Goal: Task Accomplishment & Management: Use online tool/utility

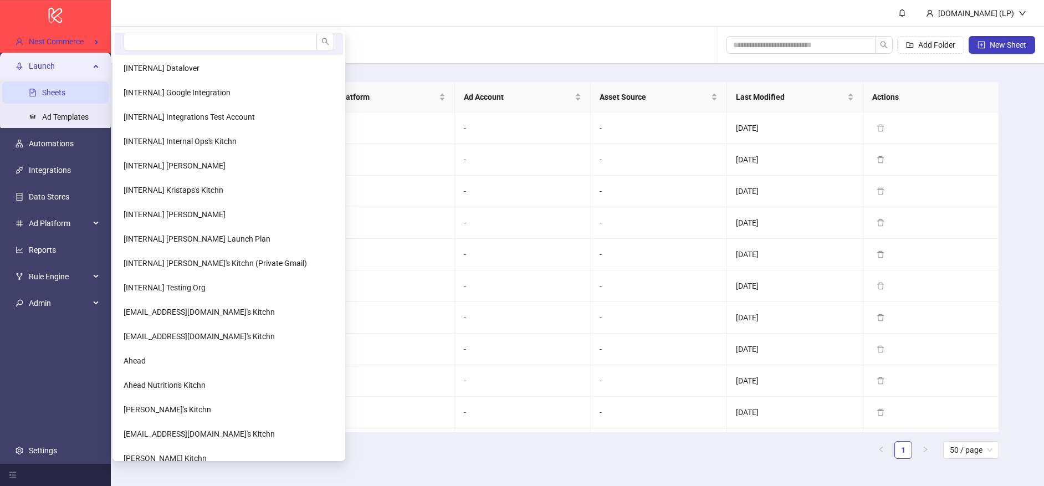
click at [74, 45] on span "Nest Commerce" at bounding box center [56, 41] width 55 height 9
click at [162, 41] on input "search" at bounding box center [220, 42] width 193 height 18
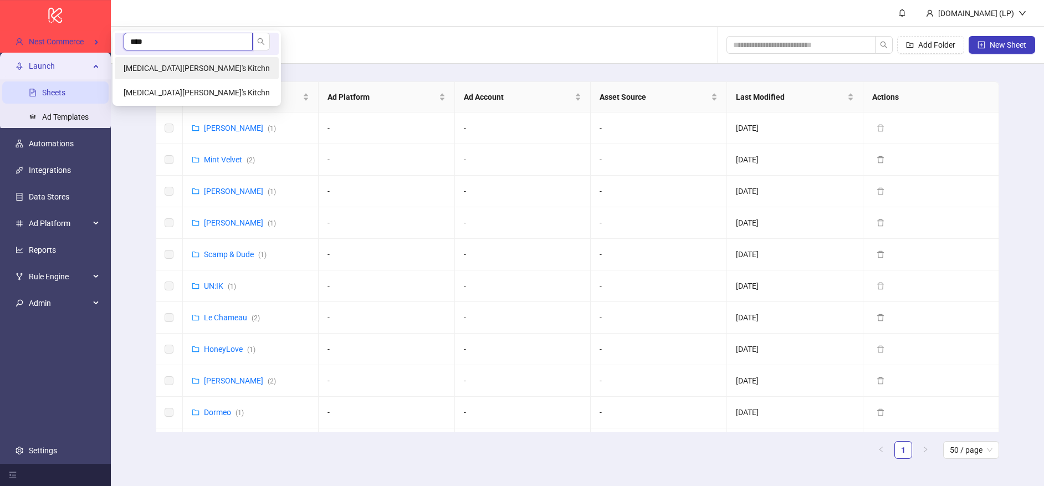
type input "****"
click at [187, 65] on span "Nikita Lienov's Kitchn" at bounding box center [197, 68] width 146 height 9
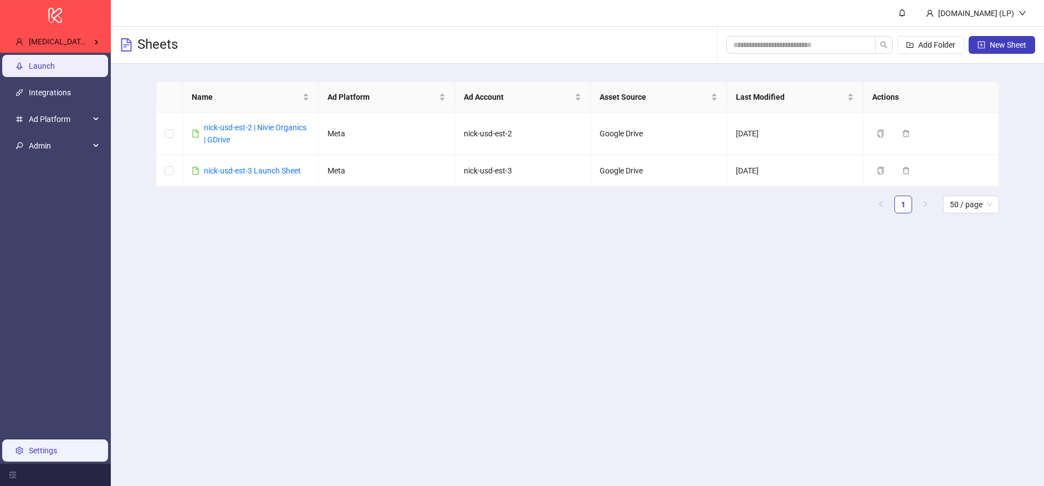
click at [38, 450] on link "Settings" at bounding box center [43, 450] width 28 height 9
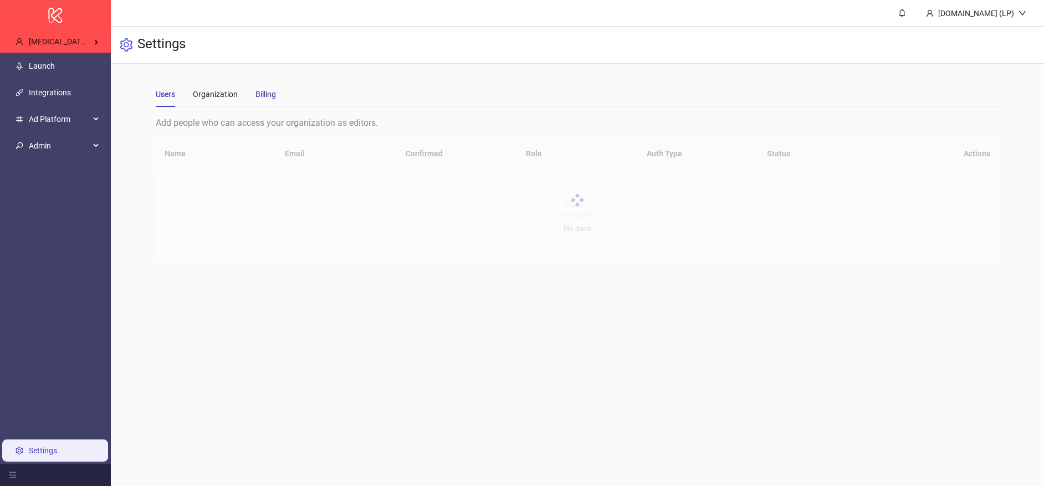
click at [262, 94] on div "Billing" at bounding box center [265, 94] width 20 height 12
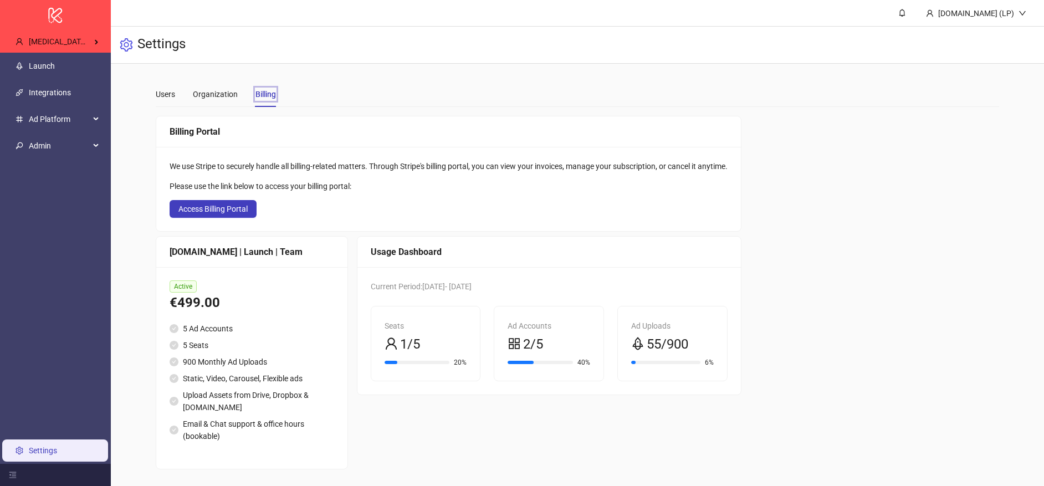
click at [89, 80] on ul "Launch Integrations Ad Platform Admin Settings" at bounding box center [55, 258] width 111 height 411
click at [71, 96] on link "Integrations" at bounding box center [50, 92] width 42 height 9
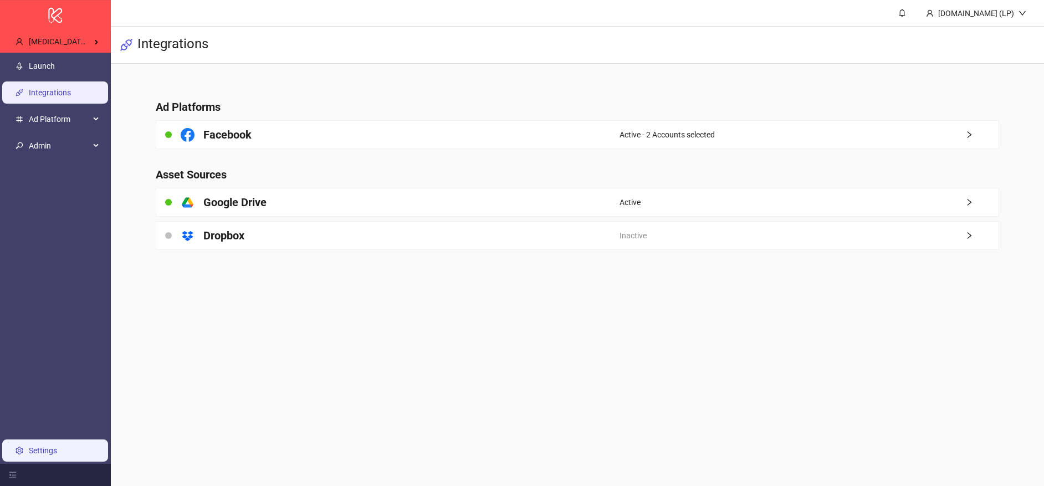
click at [42, 446] on link "Settings" at bounding box center [43, 450] width 28 height 9
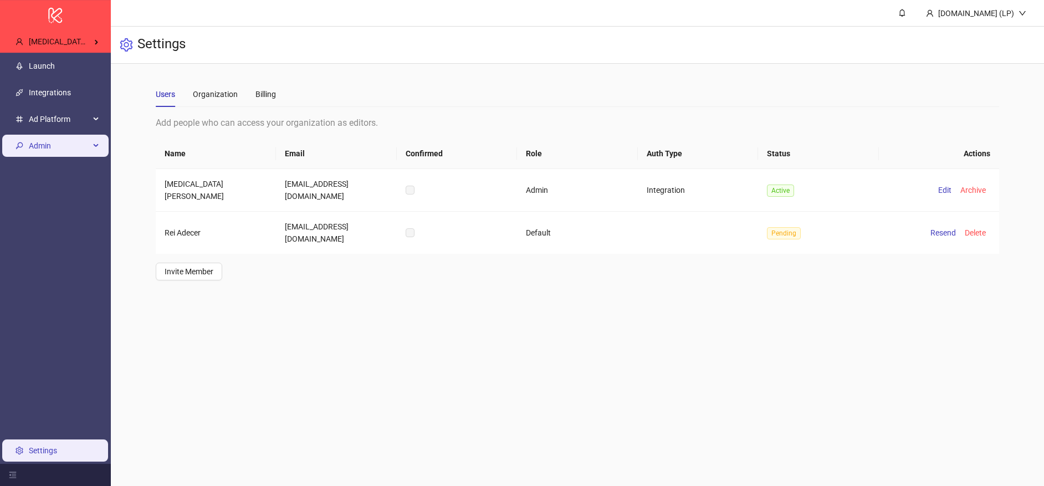
click at [75, 152] on span "Admin" at bounding box center [59, 146] width 61 height 22
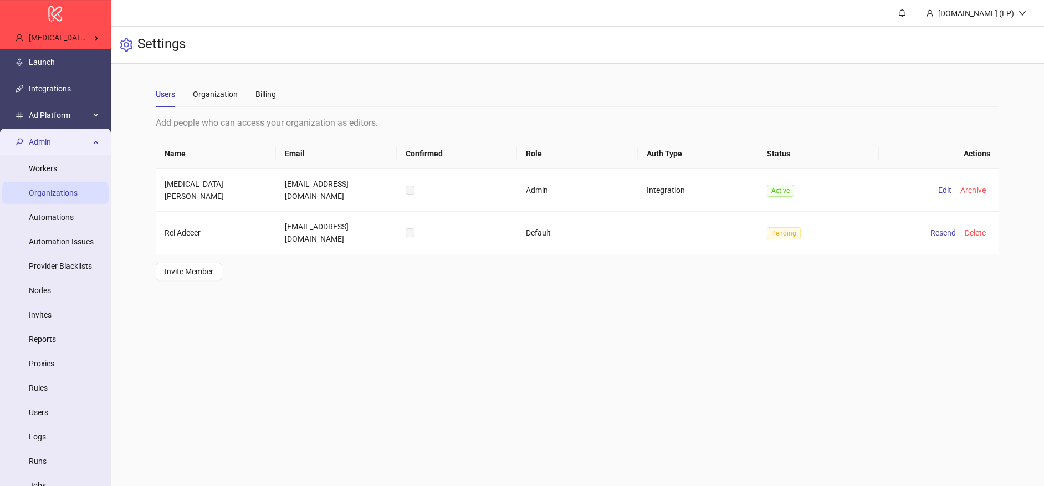
click at [56, 197] on link "Organizations" at bounding box center [53, 192] width 49 height 9
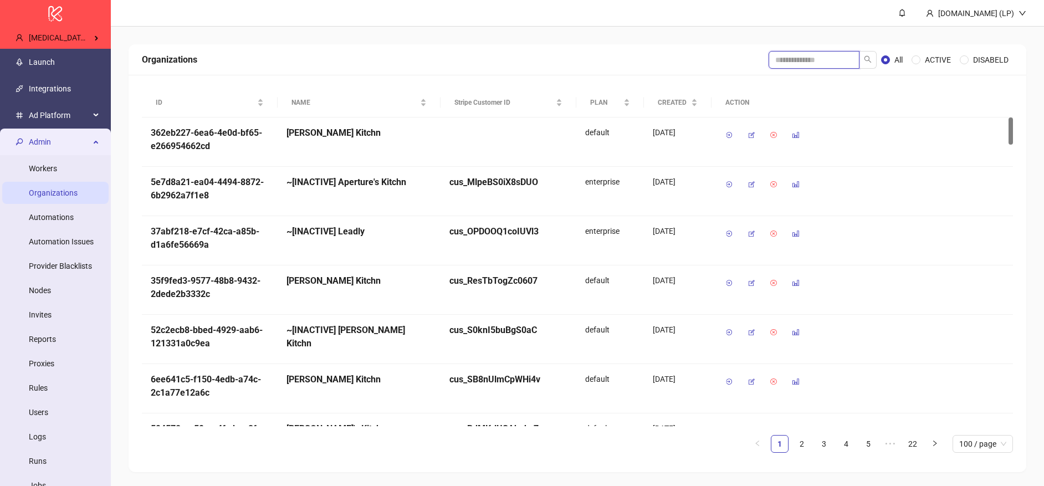
click at [823, 67] on input "search" at bounding box center [813, 60] width 91 height 18
type input "*****"
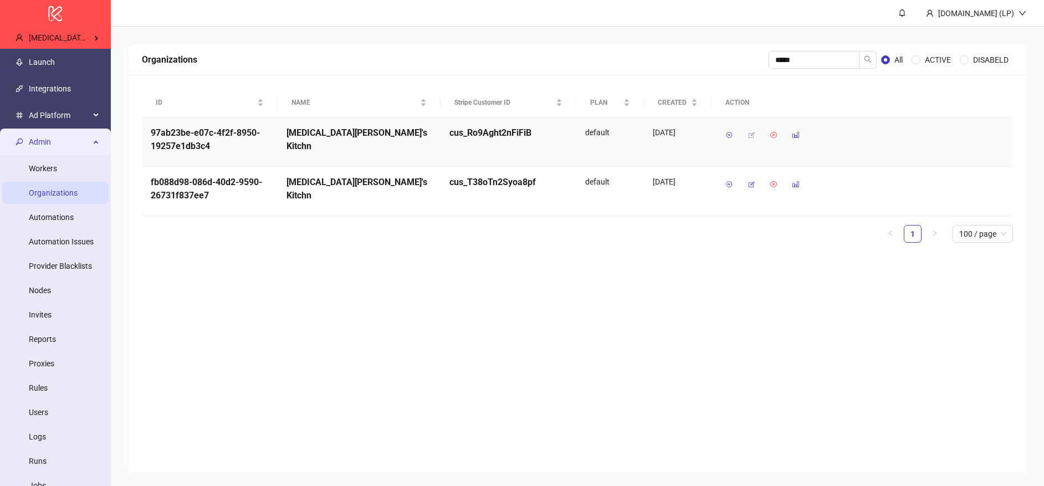
click at [747, 135] on icon "button" at bounding box center [751, 135] width 8 height 8
click at [750, 183] on icon "button" at bounding box center [751, 185] width 8 height 8
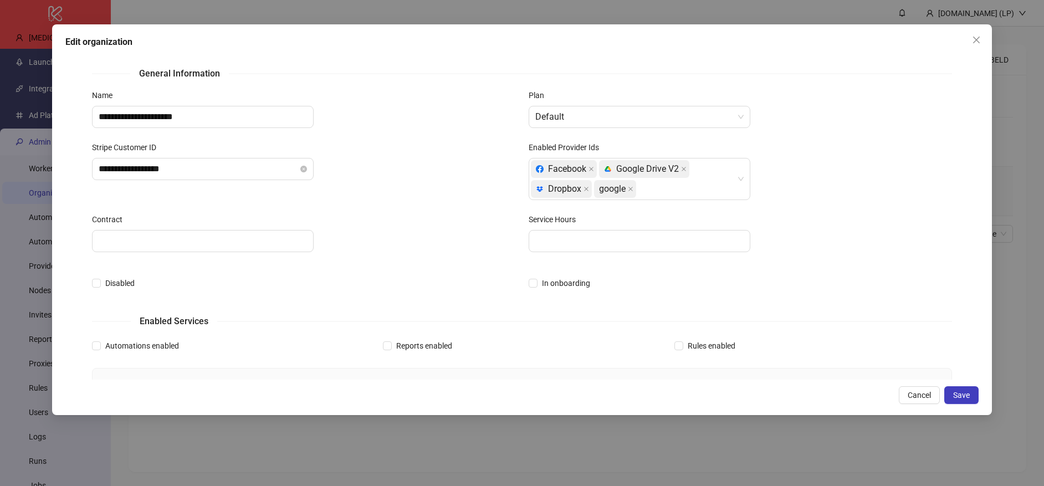
click at [684, 204] on div "Enabled Provider Ids Facebook platform/google_drive Google Drive V2 platform/dr…" at bounding box center [740, 177] width 436 height 72
click at [692, 195] on div "Facebook platform/google_drive Google Drive V2 platform/dropbox Dropbox google" at bounding box center [634, 179] width 206 height 40
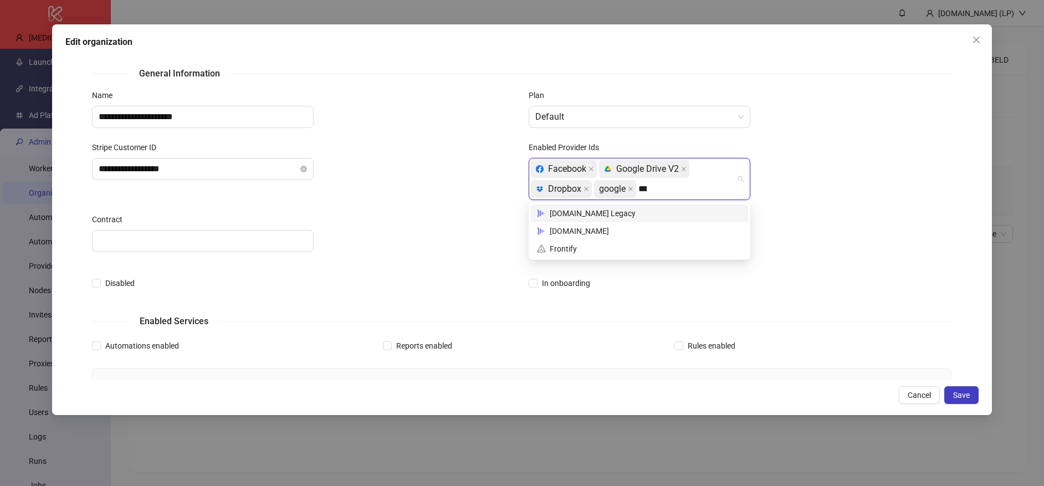
type input "****"
click at [645, 212] on div "Frame.io Legacy" at bounding box center [639, 213] width 204 height 12
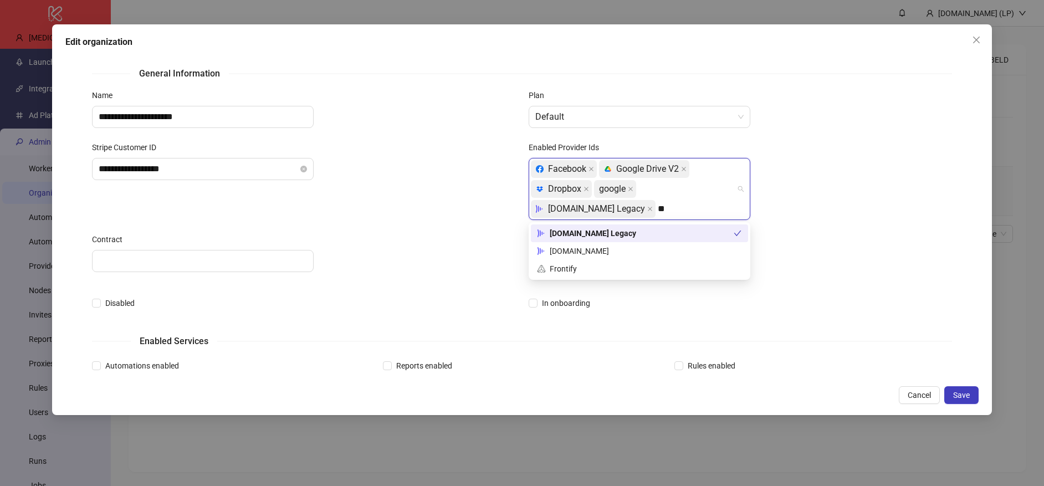
type input "***"
click at [601, 254] on div "Frame.io" at bounding box center [639, 251] width 204 height 12
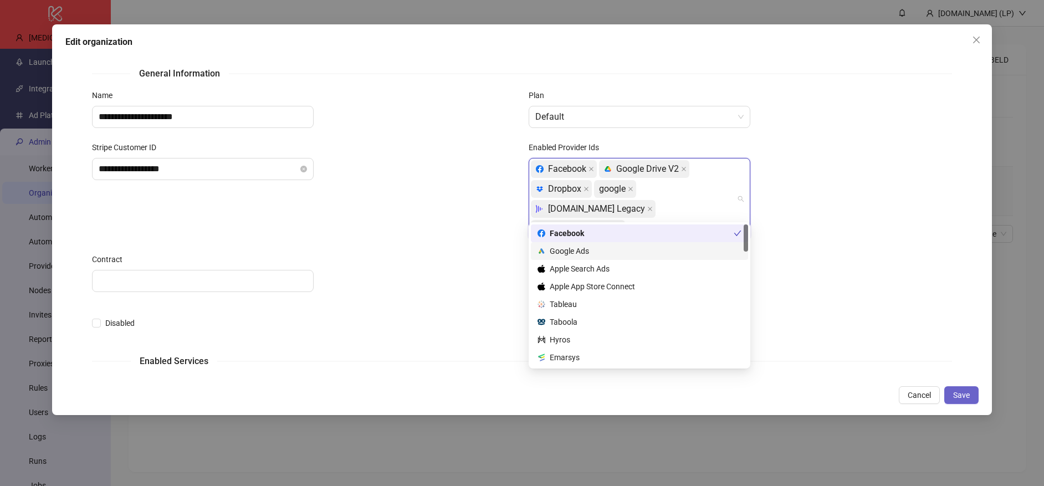
click at [973, 398] on button "Save" at bounding box center [961, 395] width 34 height 18
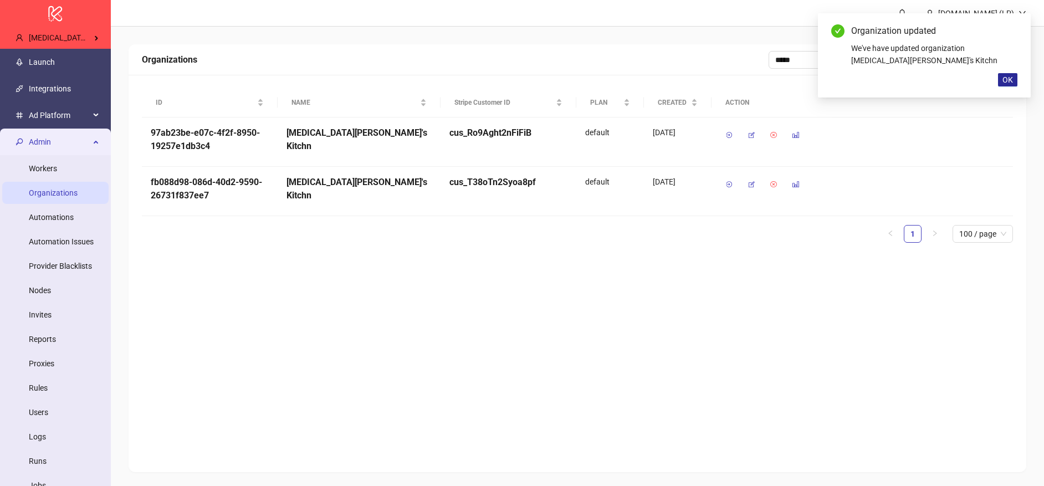
click at [1013, 76] on button "OK" at bounding box center [1007, 79] width 19 height 13
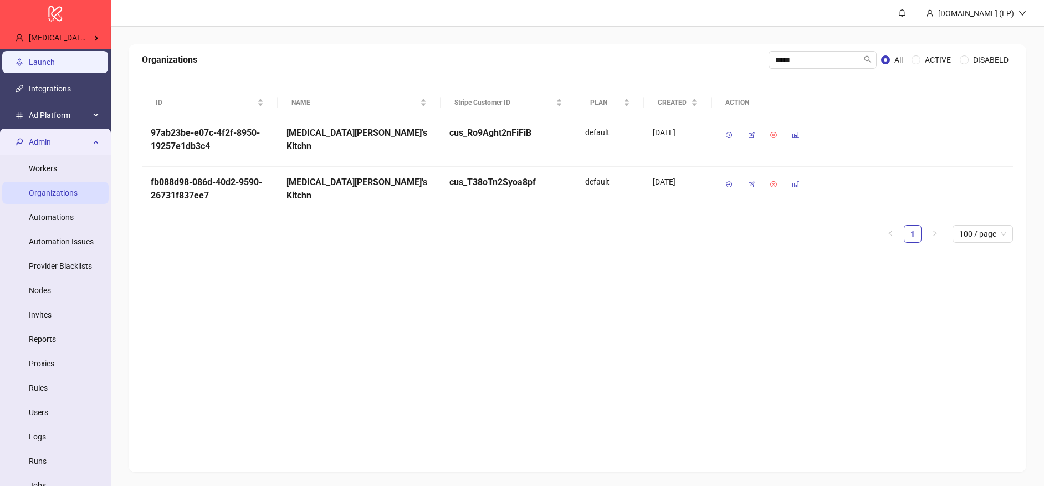
click at [55, 61] on link "Launch" at bounding box center [42, 62] width 26 height 9
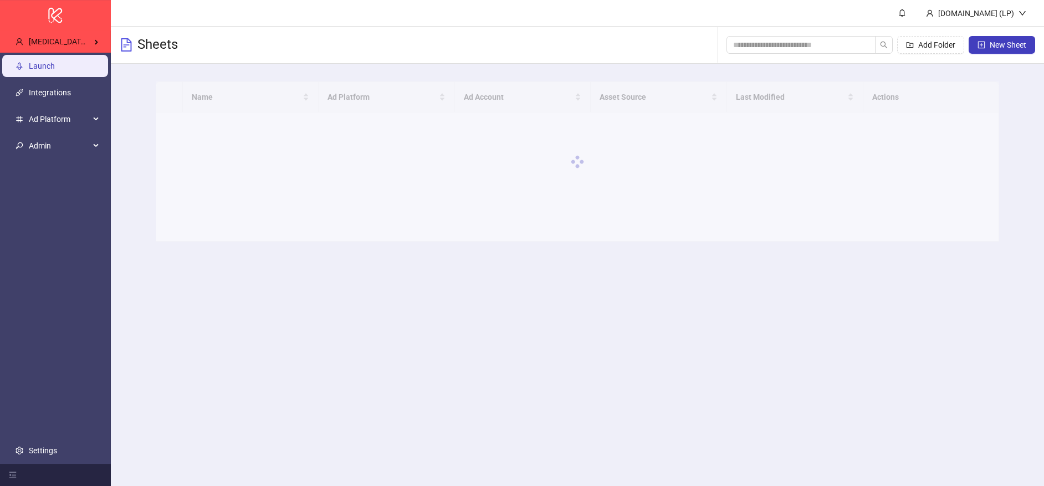
click at [66, 95] on link "Integrations" at bounding box center [50, 92] width 42 height 9
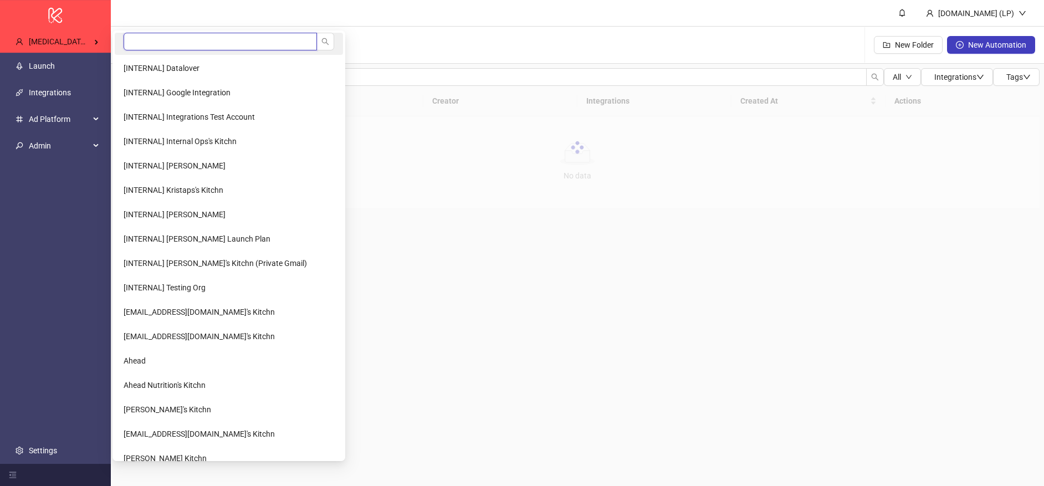
click at [167, 38] on input "search" at bounding box center [220, 42] width 193 height 18
type input "******"
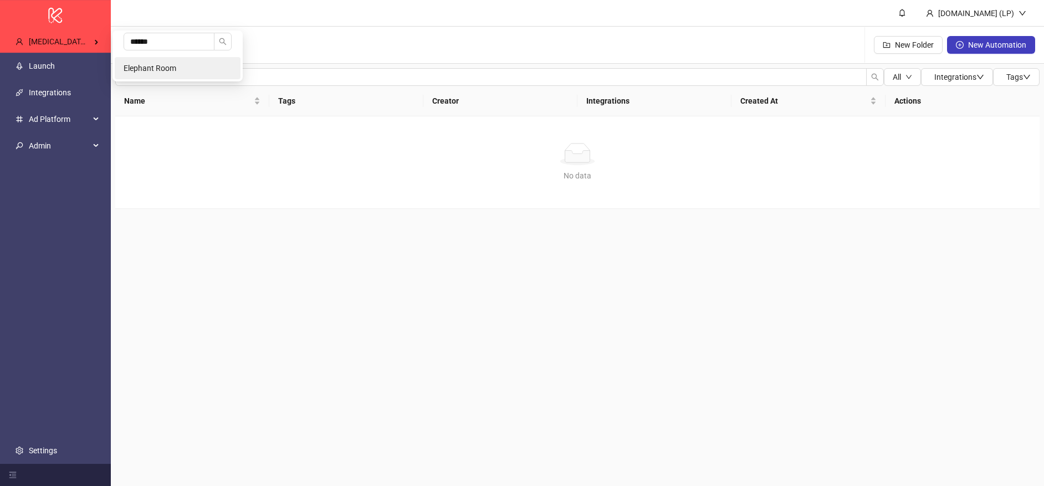
click at [140, 60] on li "Elephant Room" at bounding box center [178, 68] width 126 height 22
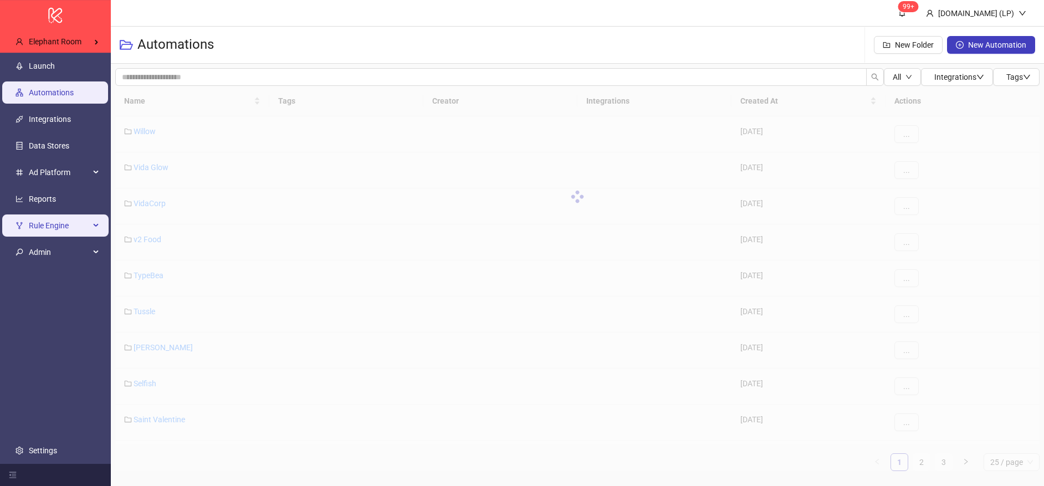
click at [50, 227] on span "Rule Engine" at bounding box center [59, 225] width 61 height 22
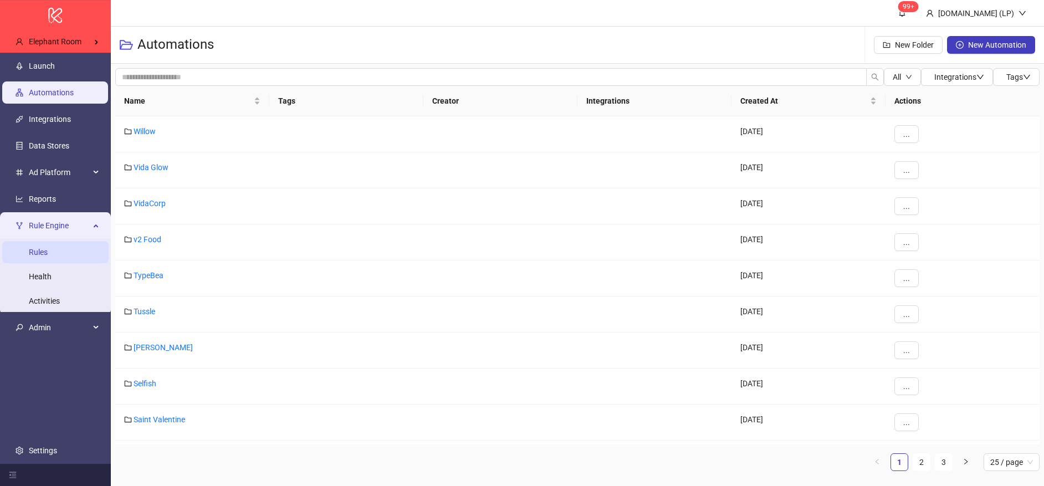
click at [48, 248] on link "Rules" at bounding box center [38, 252] width 19 height 9
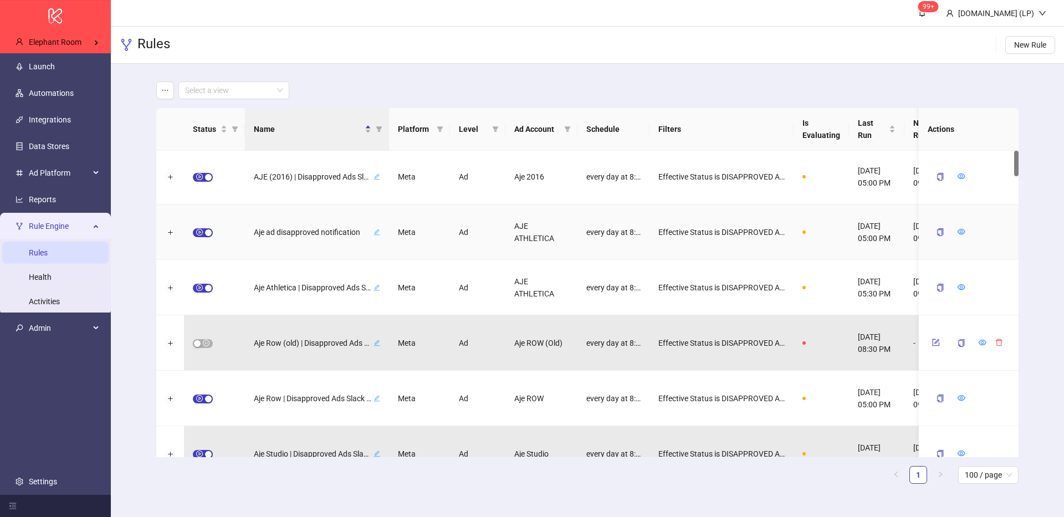
scroll to position [3, 0]
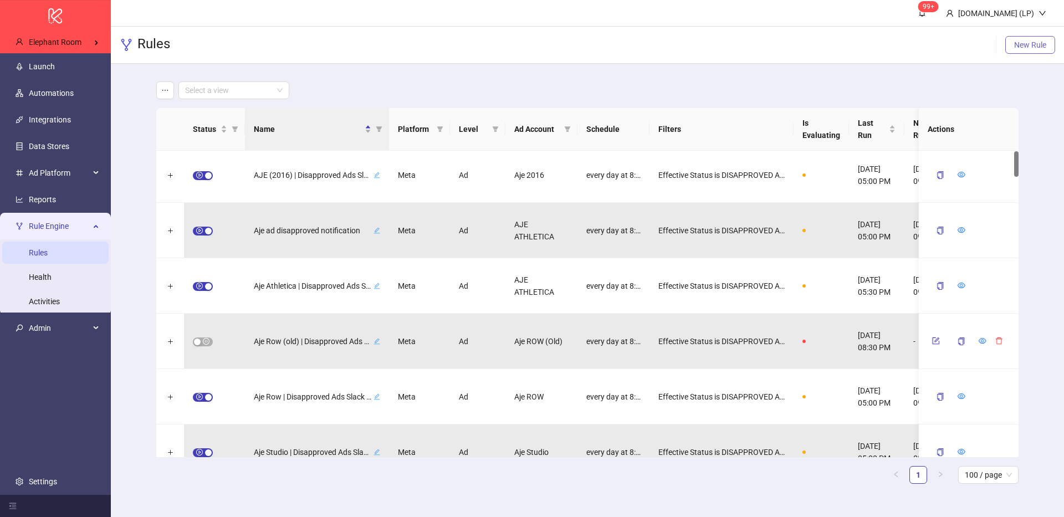
click at [1026, 39] on button "New Rule" at bounding box center [1030, 45] width 50 height 18
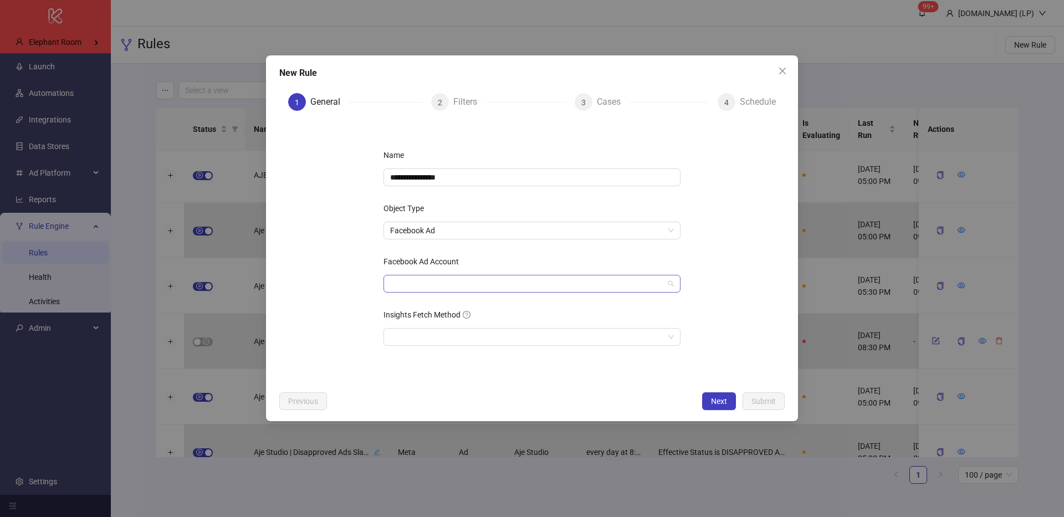
click at [433, 292] on div at bounding box center [531, 284] width 297 height 18
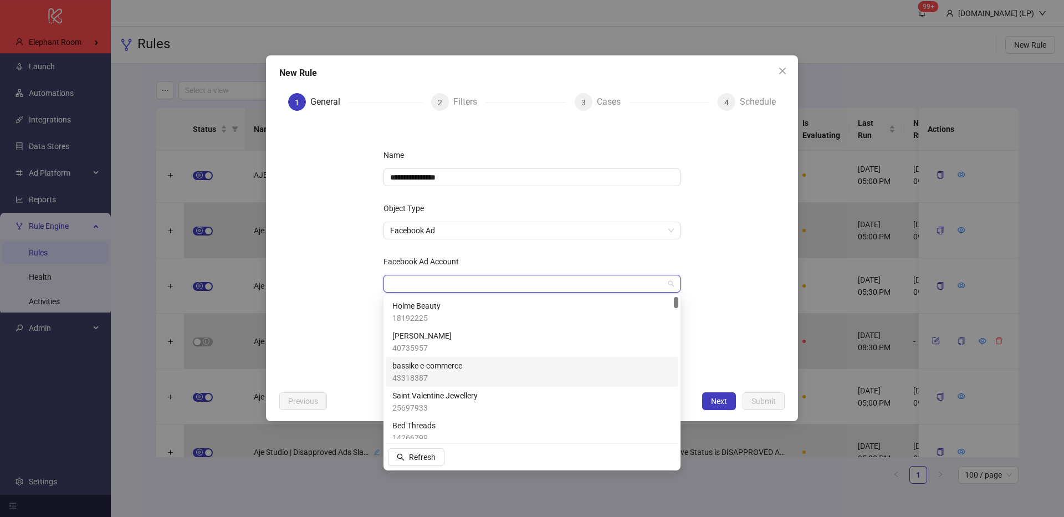
click at [420, 373] on span "43318387" at bounding box center [427, 378] width 70 height 12
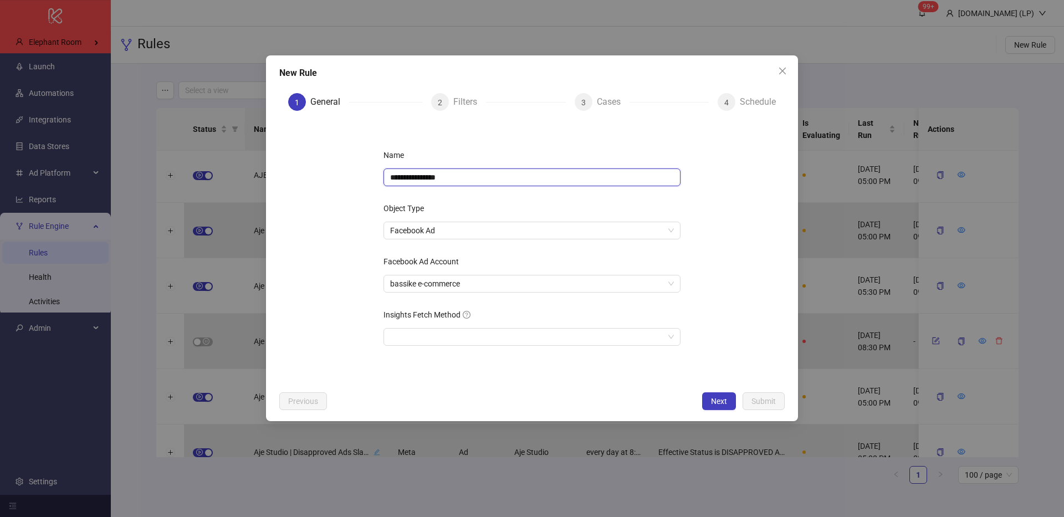
click at [454, 177] on input "**********" at bounding box center [531, 177] width 297 height 18
type input "**********"
click at [712, 170] on form "**********" at bounding box center [531, 253] width 505 height 266
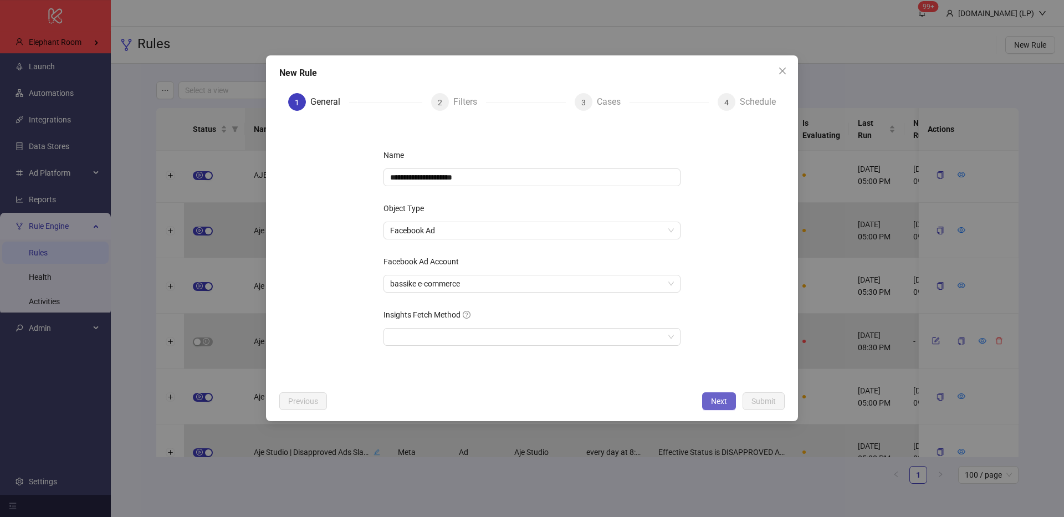
click at [728, 403] on button "Next" at bounding box center [719, 401] width 34 height 18
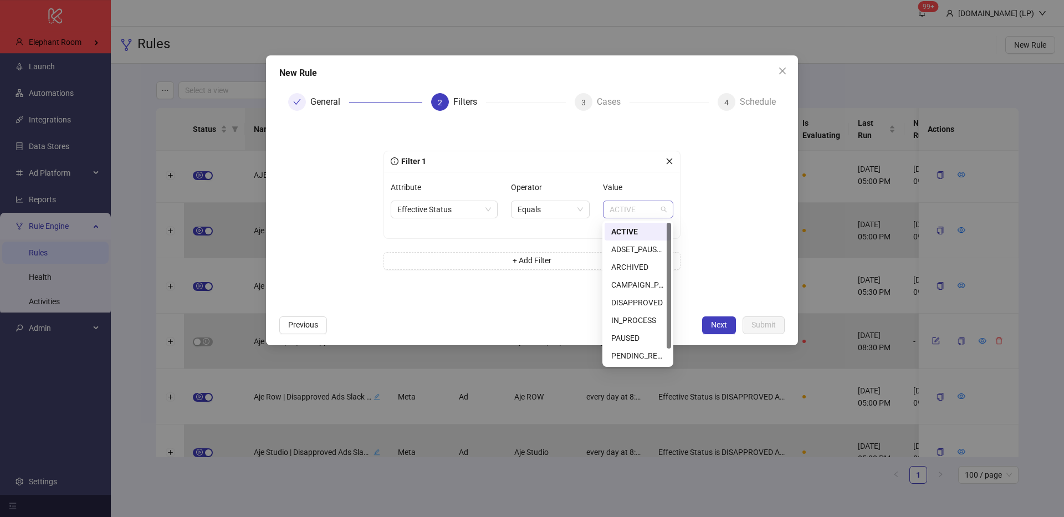
click at [637, 210] on span "ACTIVE" at bounding box center [637, 209] width 57 height 17
click at [618, 317] on div "PAUSED" at bounding box center [637, 320] width 53 height 12
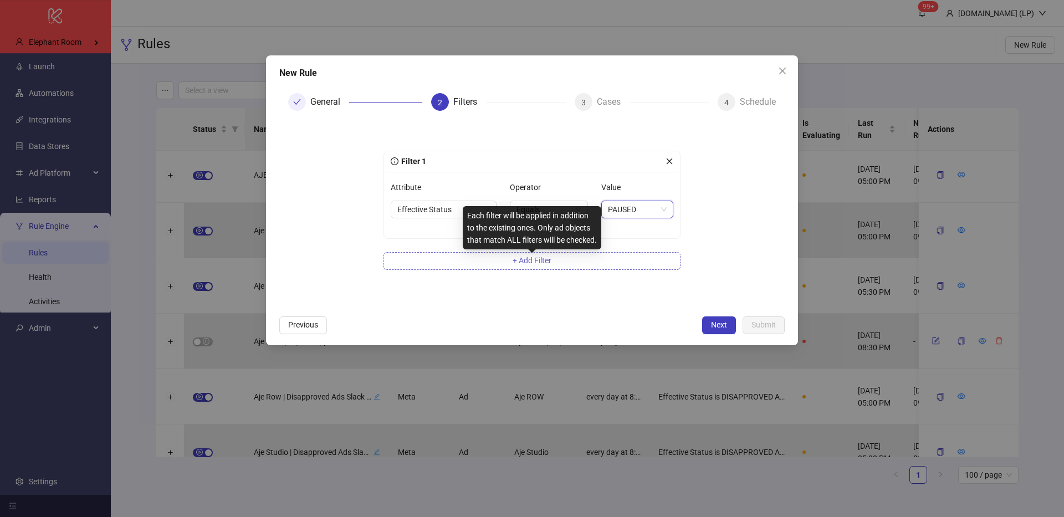
click at [550, 261] on span "+ Add Filter" at bounding box center [531, 260] width 39 height 9
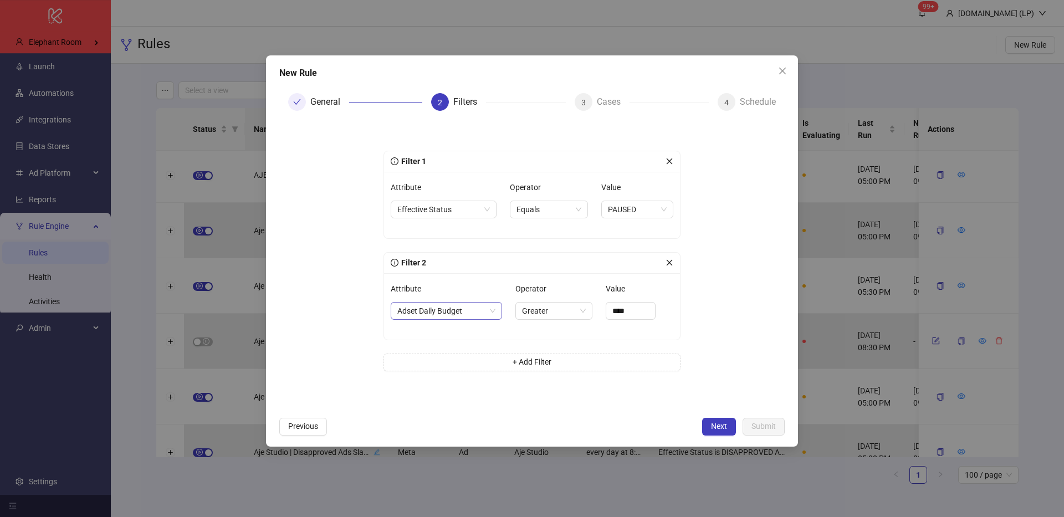
click at [445, 316] on span "Adset Daily Budget" at bounding box center [446, 310] width 98 height 17
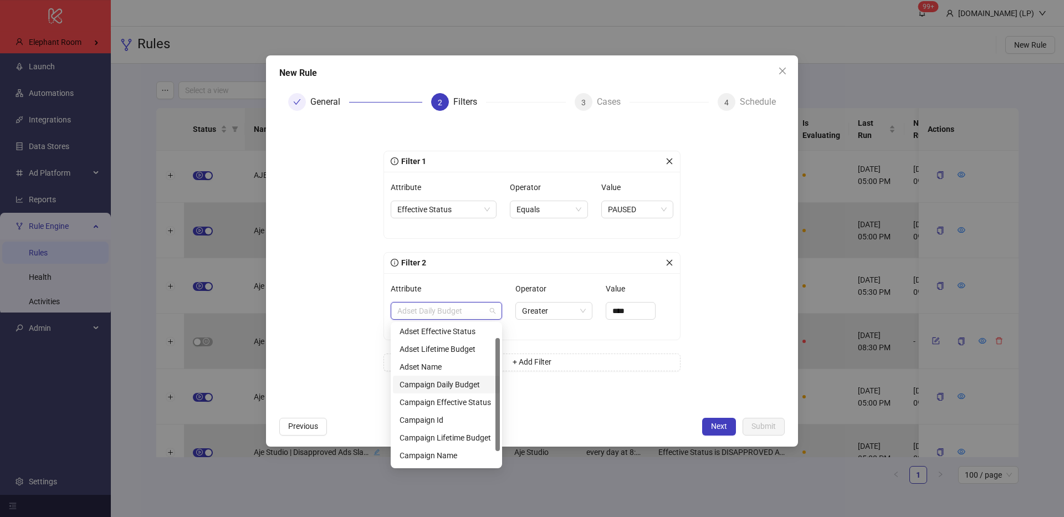
scroll to position [35, 0]
click at [685, 259] on div "Filter 1 Attribute Effective Status Operator Equals Value PAUSED Filter 2 Attri…" at bounding box center [532, 266] width 332 height 274
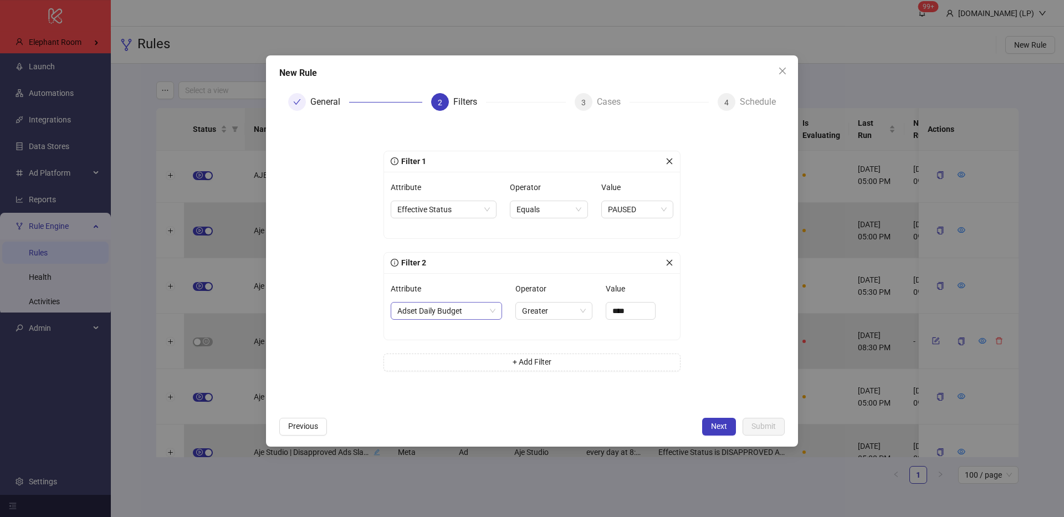
click at [408, 318] on span "Adset Daily Budget" at bounding box center [446, 310] width 98 height 17
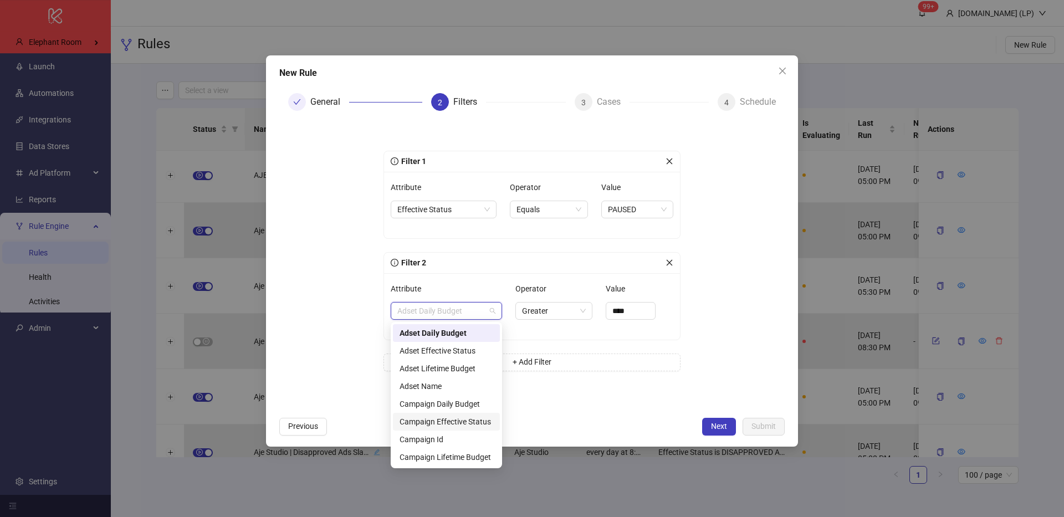
click at [437, 422] on div "Campaign Effective Status" at bounding box center [446, 421] width 94 height 12
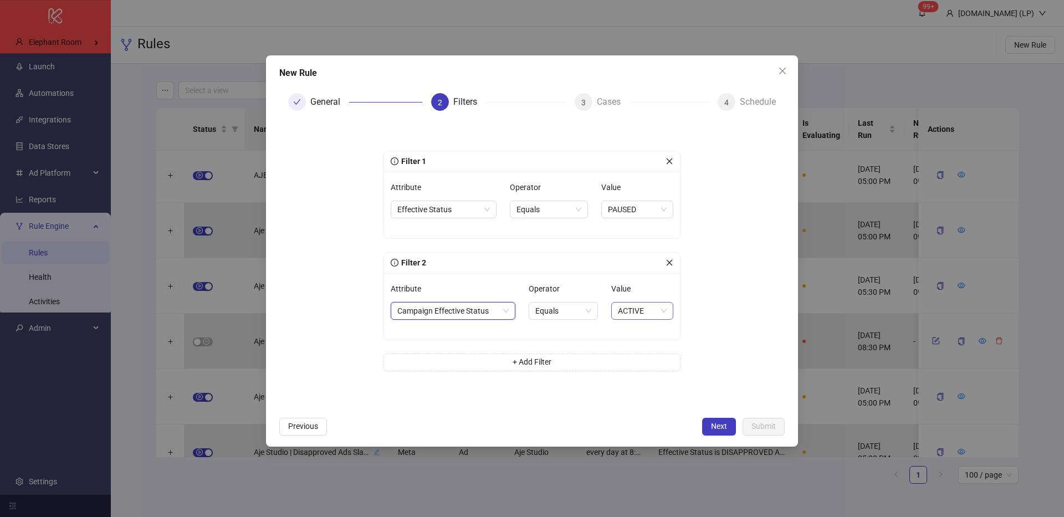
click at [634, 308] on span "ACTIVE" at bounding box center [642, 310] width 49 height 17
click at [636, 329] on div "ACTIVE" at bounding box center [641, 333] width 45 height 12
click at [711, 428] on span "Next" at bounding box center [719, 426] width 16 height 9
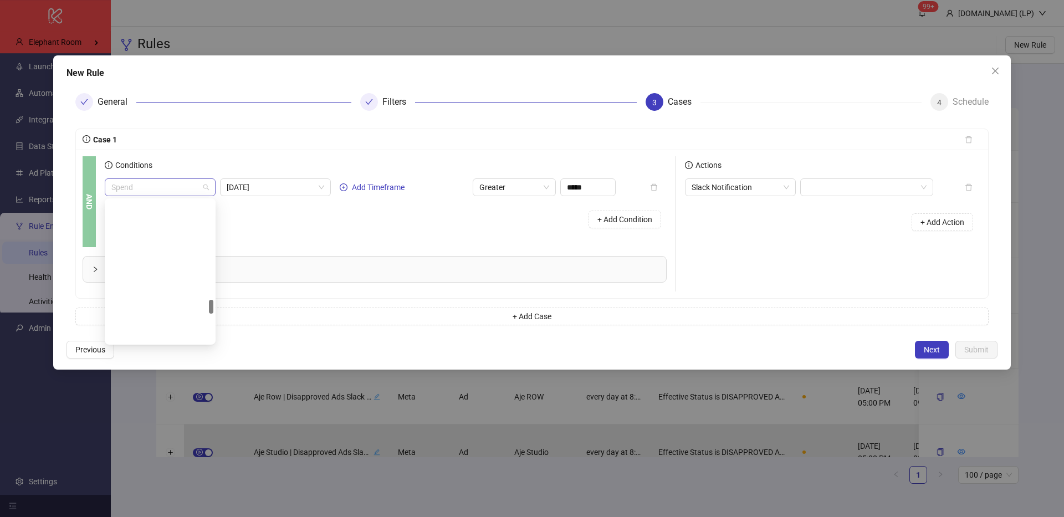
click at [211, 187] on div "Spend" at bounding box center [160, 187] width 111 height 18
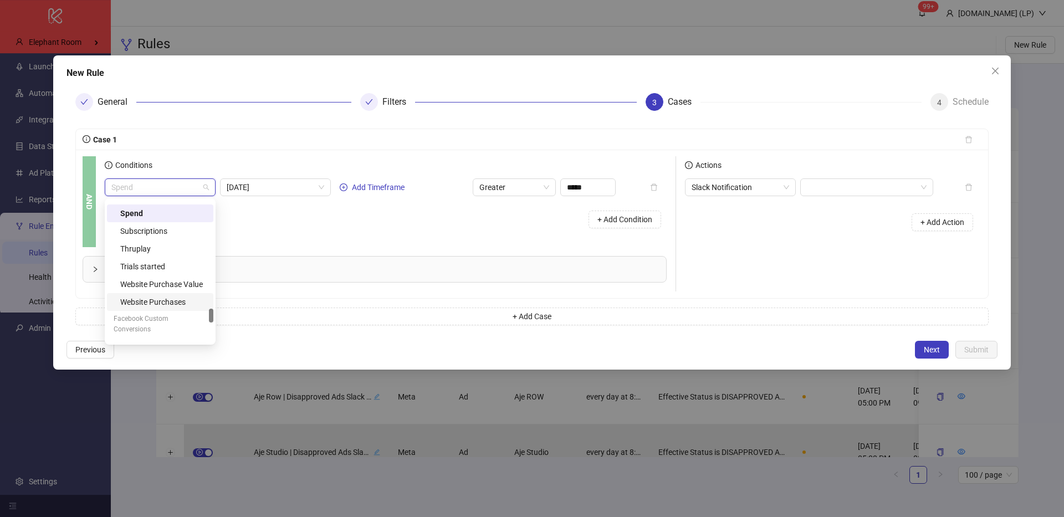
scroll to position [1065, 0]
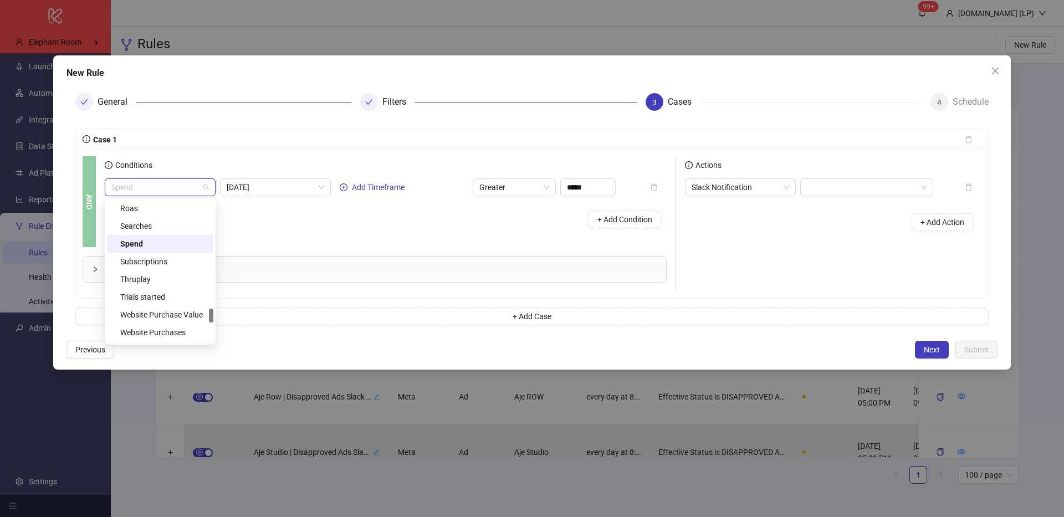
click at [148, 246] on div "Spend" at bounding box center [163, 244] width 86 height 12
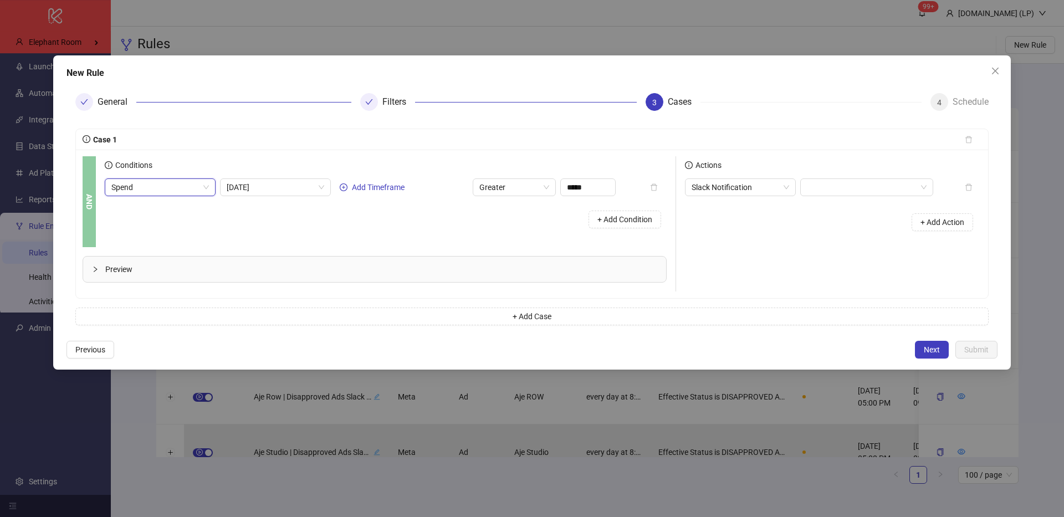
click at [307, 223] on div "+ Add Condition" at bounding box center [386, 219] width 562 height 29
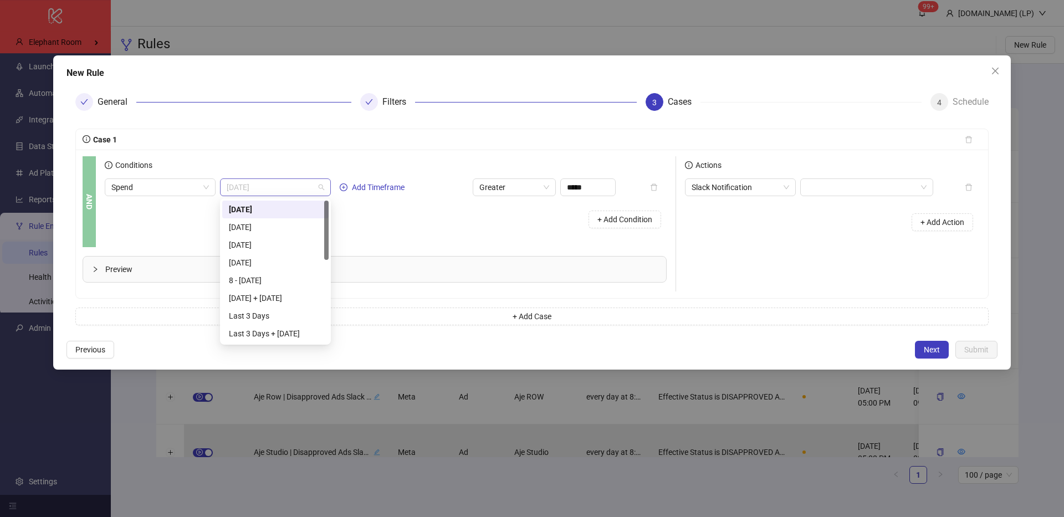
click at [318, 191] on span "Today" at bounding box center [275, 187] width 97 height 17
click at [378, 217] on div "+ Add Condition" at bounding box center [386, 219] width 562 height 29
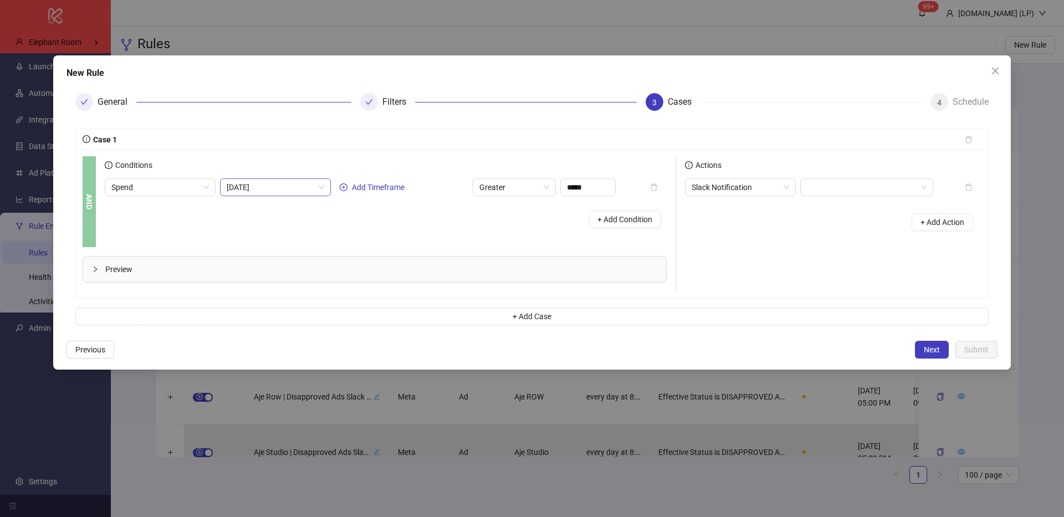
scroll to position [0, 0]
click at [278, 181] on span "Today" at bounding box center [275, 187] width 97 height 17
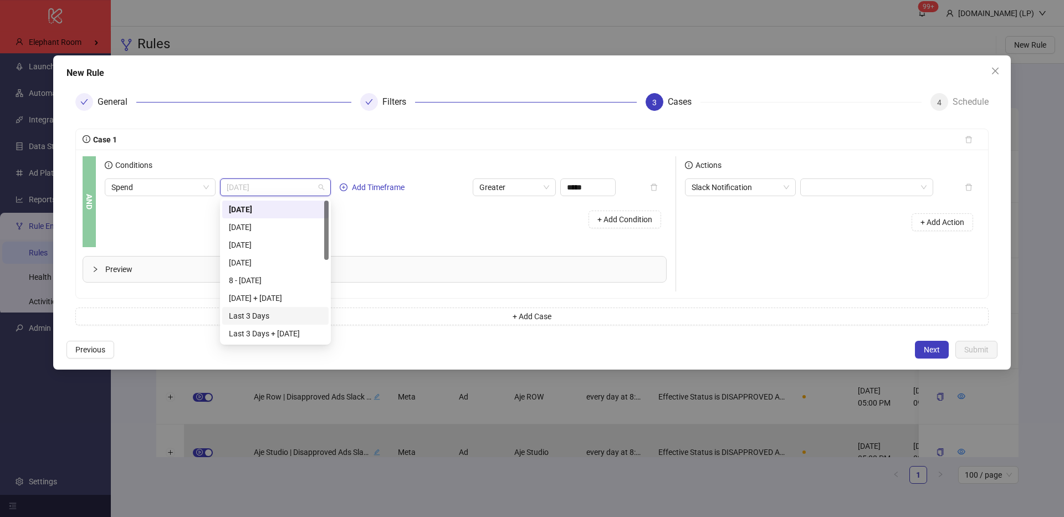
scroll to position [195, 0]
click at [263, 309] on div "Last 180 Days" at bounding box center [275, 316] width 106 height 18
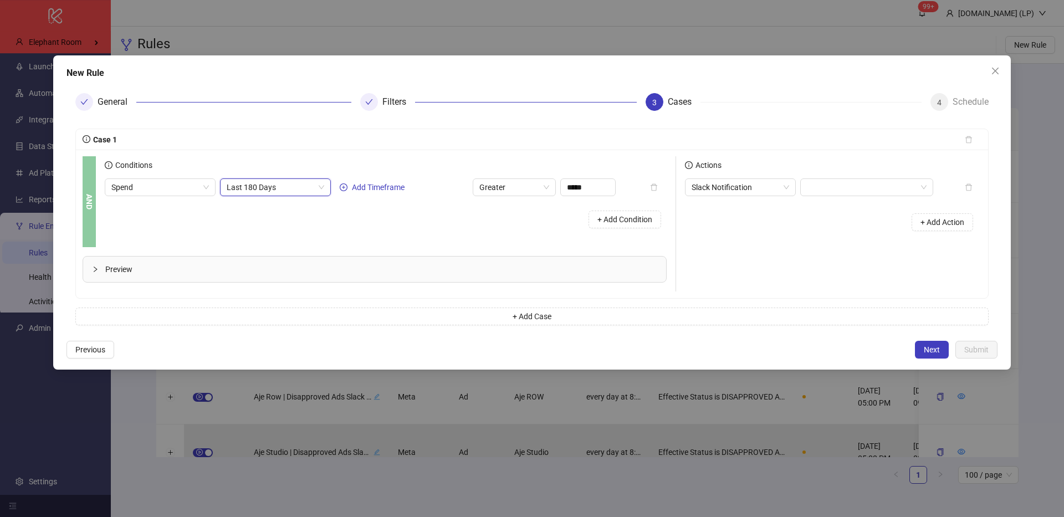
click at [99, 266] on div at bounding box center [98, 269] width 13 height 12
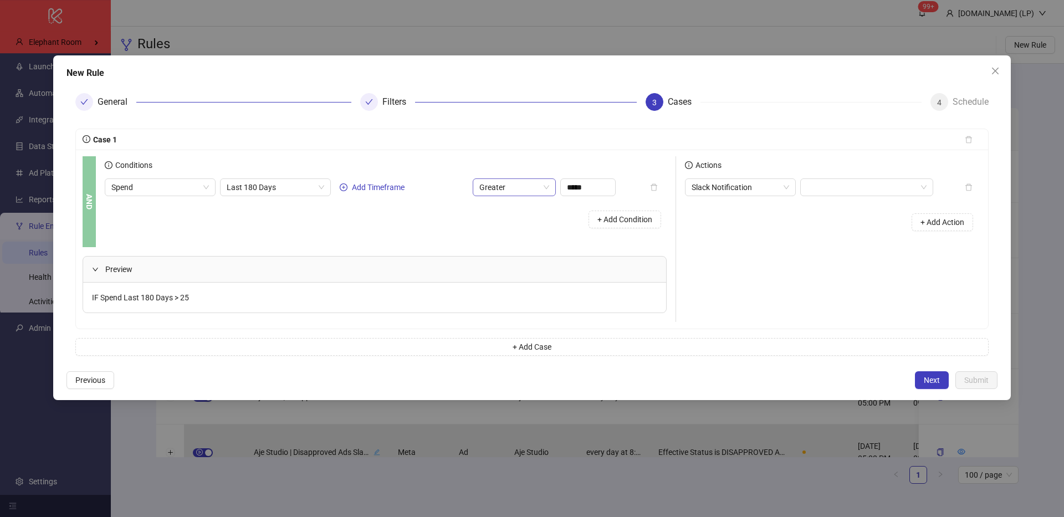
click at [527, 182] on span "Greater" at bounding box center [514, 187] width 70 height 17
click at [509, 215] on div "Equal" at bounding box center [514, 210] width 79 height 18
click at [600, 189] on input "*****" at bounding box center [588, 187] width 54 height 17
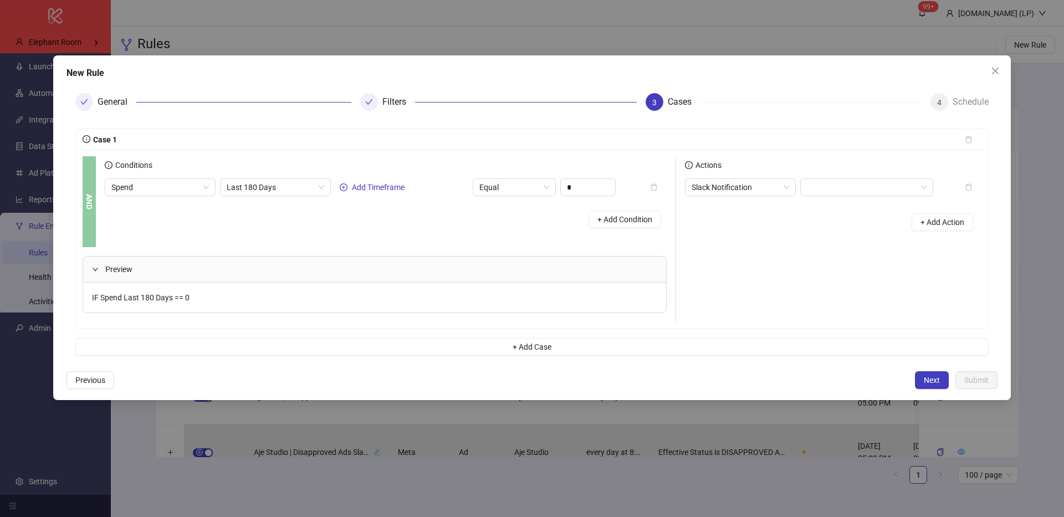
type input "****"
click at [539, 234] on div "Conditions Spend Last 180 Days Add Timeframe Equal **** + Add Condition" at bounding box center [390, 201] width 571 height 91
click at [303, 183] on span "Last 180 Days" at bounding box center [275, 187] width 97 height 17
click at [419, 221] on div "+ Add Condition" at bounding box center [386, 219] width 562 height 29
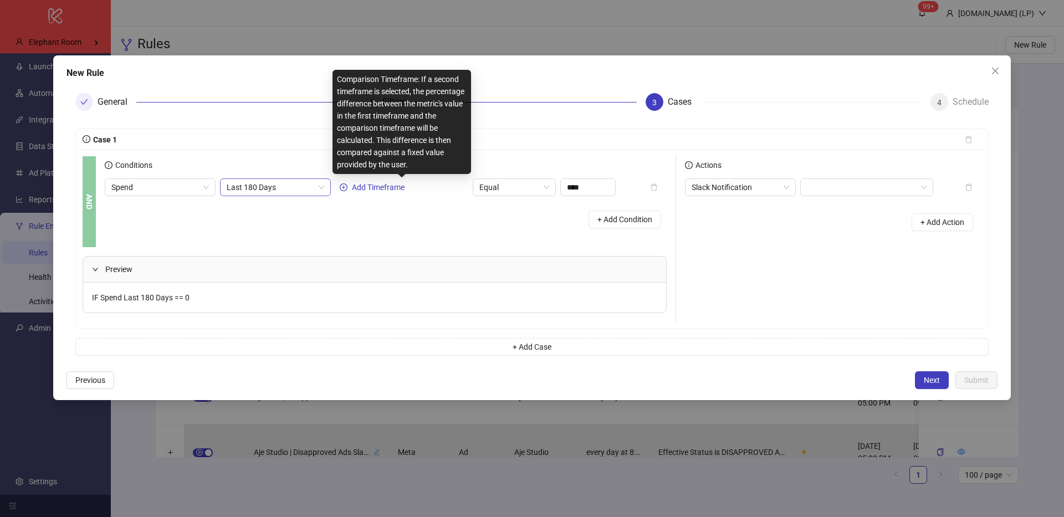
click at [317, 189] on span "Last 180 Days" at bounding box center [275, 187] width 97 height 17
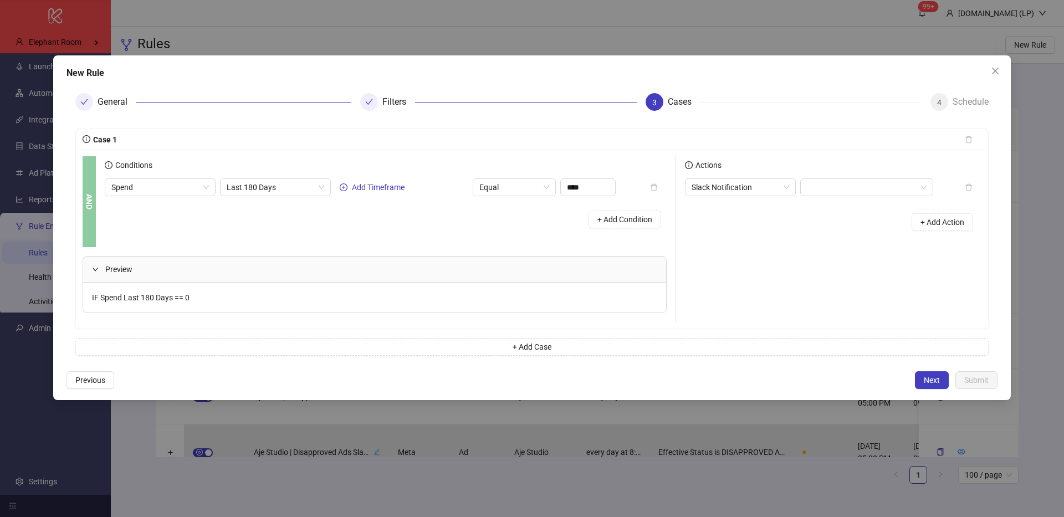
click at [386, 253] on div "Preview IF Spend Last 180 Days == 0" at bounding box center [379, 284] width 593 height 75
click at [938, 377] on span "Next" at bounding box center [931, 380] width 16 height 9
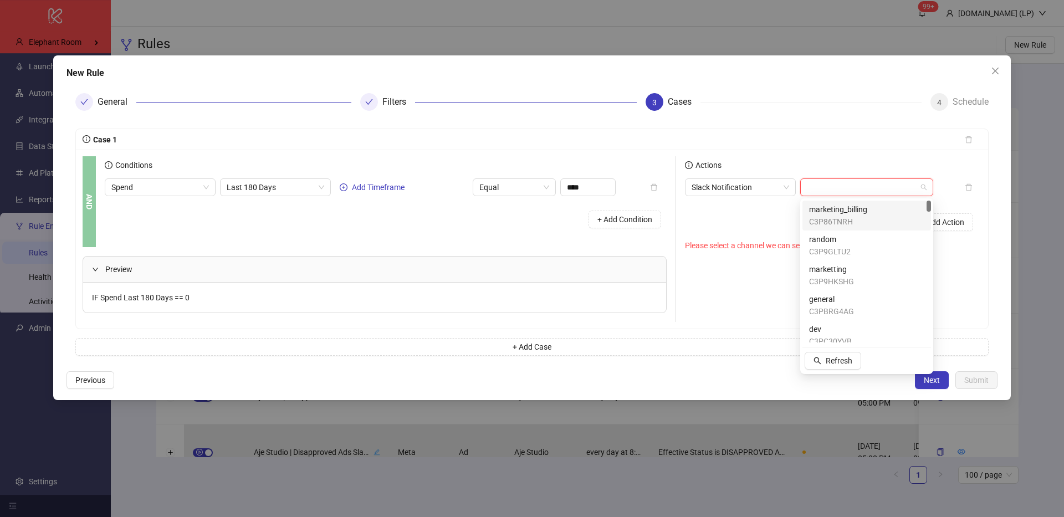
click at [823, 187] on input "search" at bounding box center [861, 187] width 110 height 17
type input "***"
click at [819, 205] on span "elephantroom_kitchn" at bounding box center [845, 209] width 73 height 12
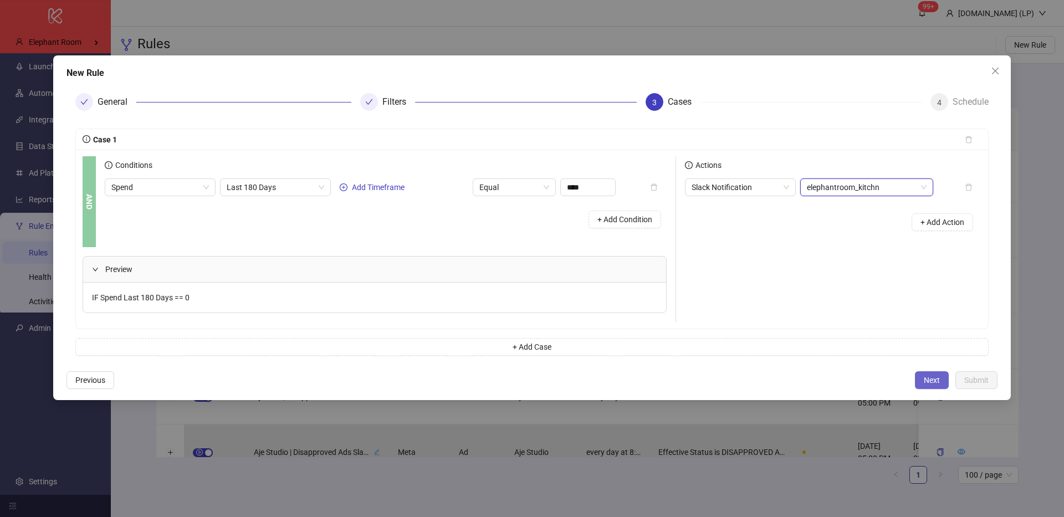
click at [944, 386] on button "Next" at bounding box center [932, 380] width 34 height 18
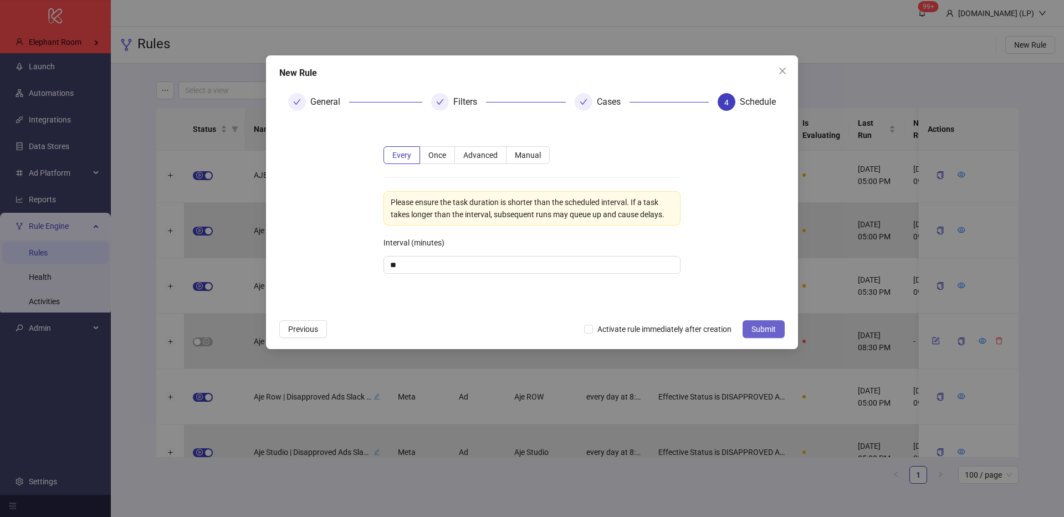
click at [767, 333] on button "Submit" at bounding box center [763, 329] width 42 height 18
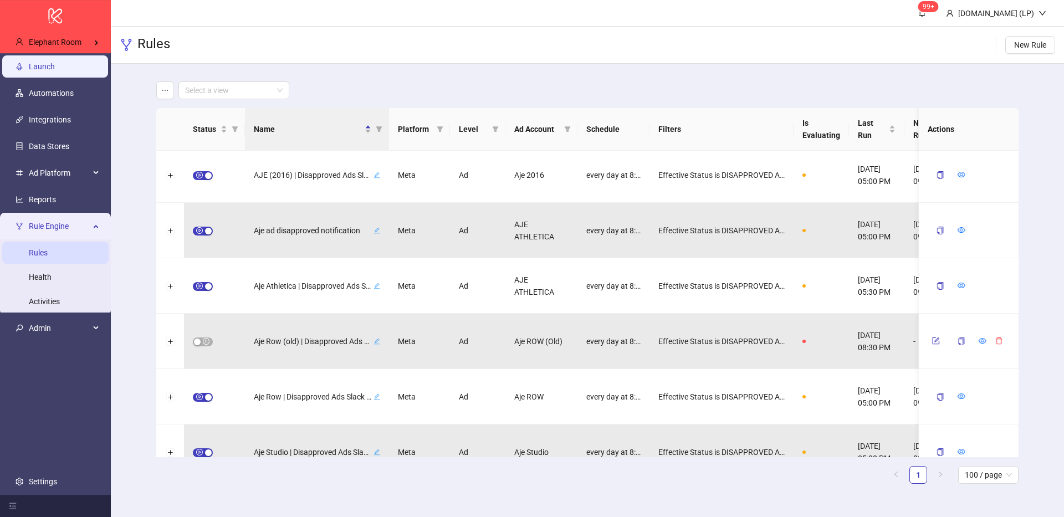
click at [51, 68] on link "Launch" at bounding box center [42, 66] width 26 height 9
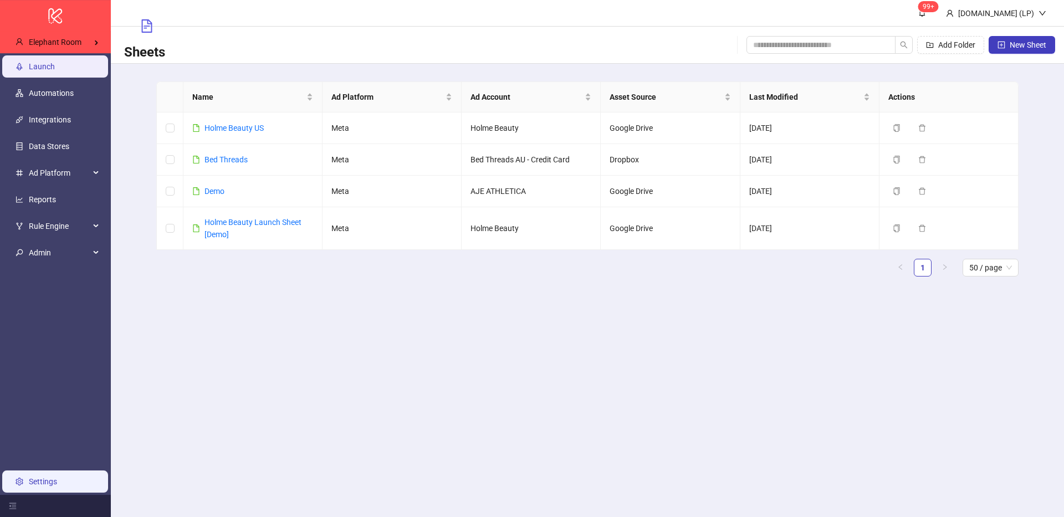
click at [52, 479] on link "Settings" at bounding box center [43, 481] width 28 height 9
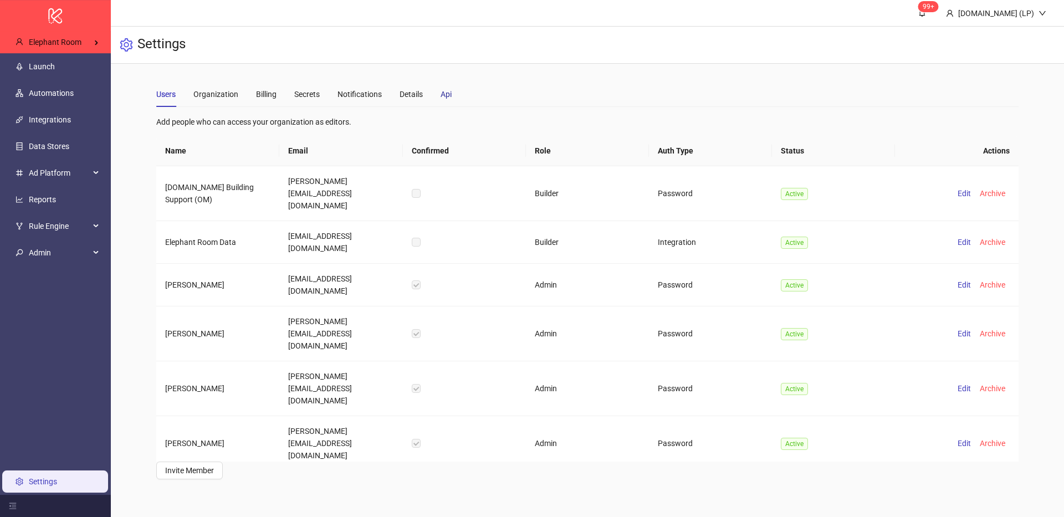
click at [443, 96] on div "Api" at bounding box center [445, 94] width 11 height 12
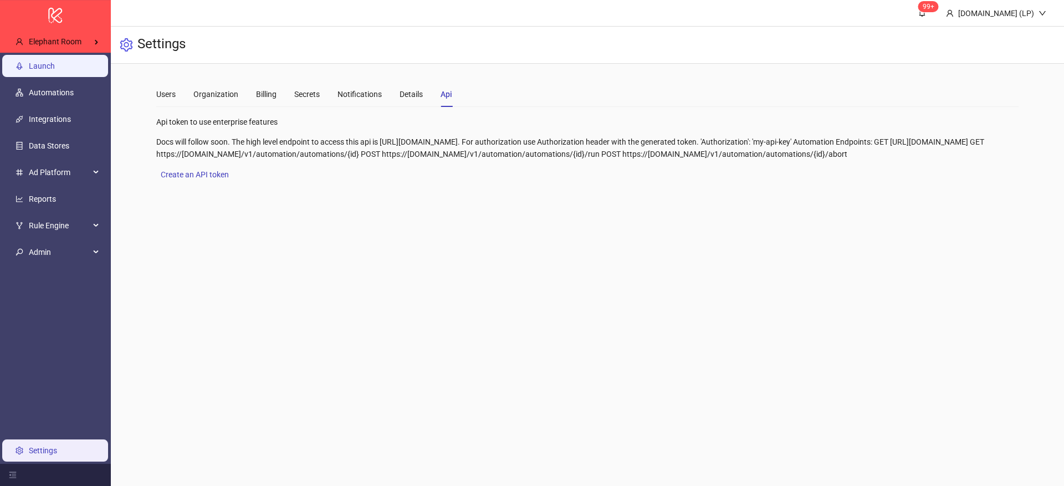
click at [55, 69] on link "Launch" at bounding box center [42, 65] width 26 height 9
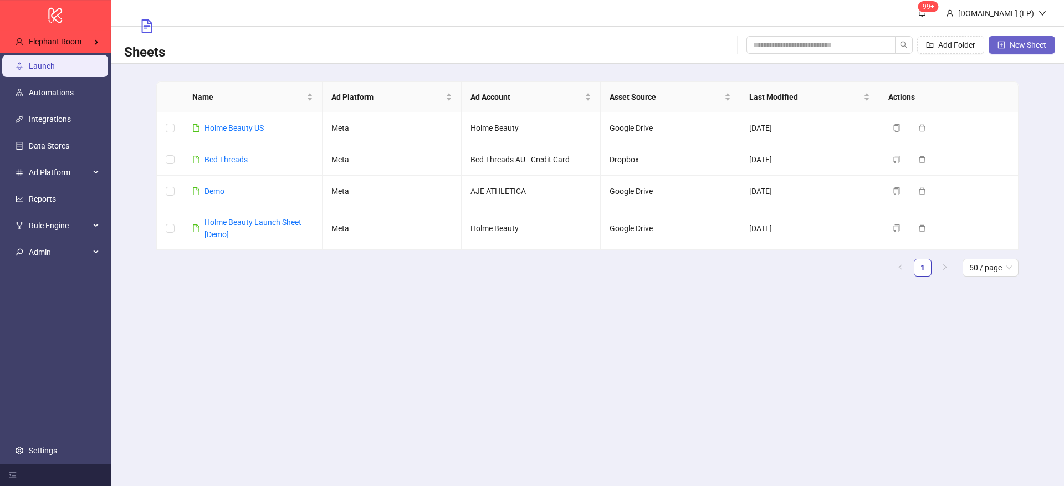
click at [1001, 50] on button "New Sheet" at bounding box center [1021, 45] width 66 height 18
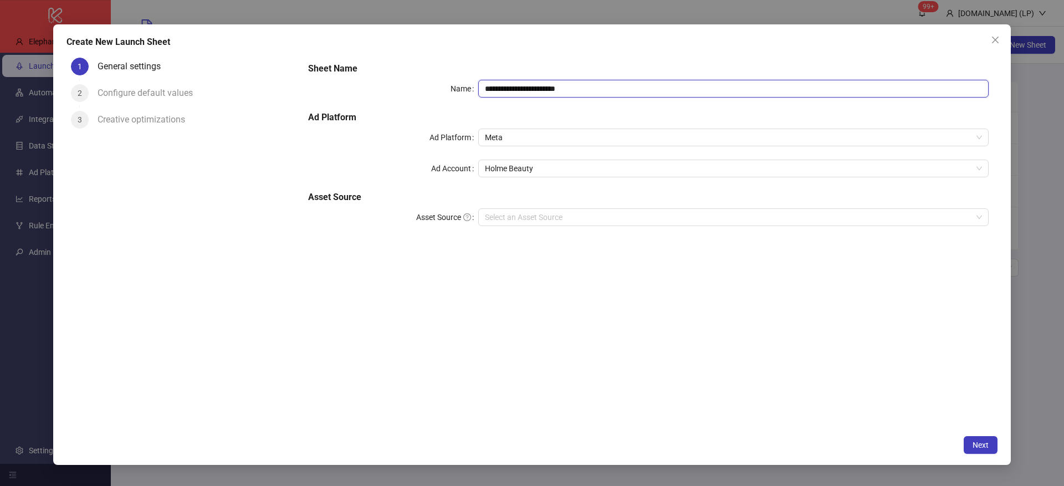
click at [546, 90] on input "**********" at bounding box center [733, 89] width 510 height 18
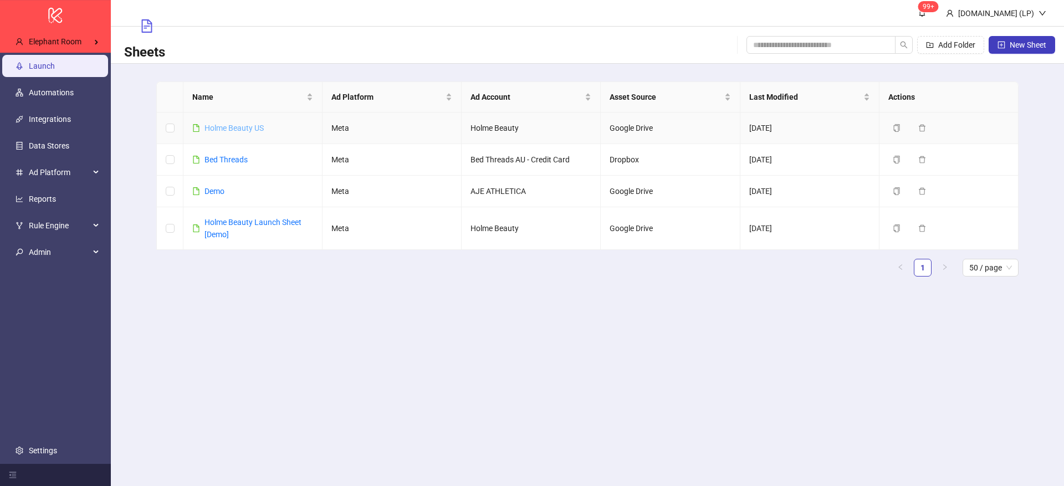
click at [239, 125] on link "Holme Beauty US" at bounding box center [233, 128] width 59 height 9
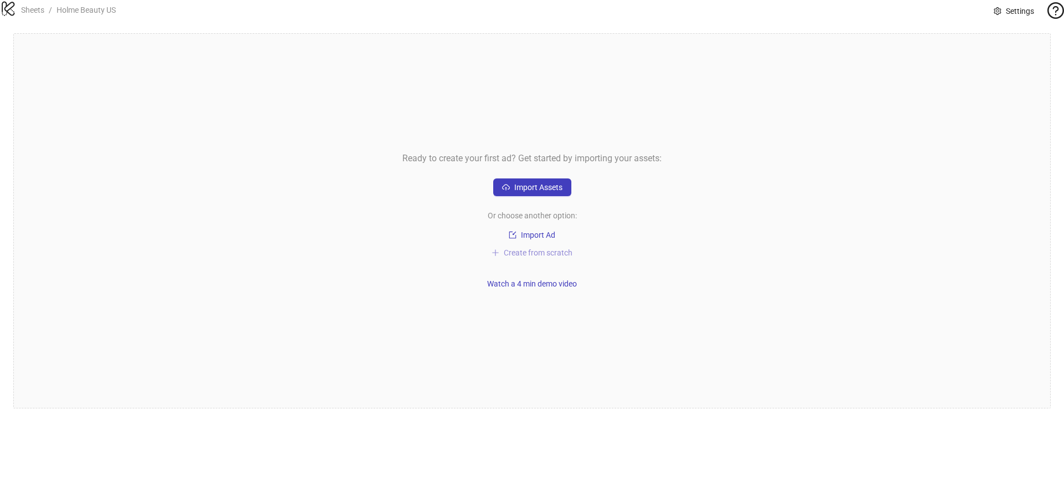
click at [533, 257] on span "Create from scratch" at bounding box center [538, 252] width 69 height 9
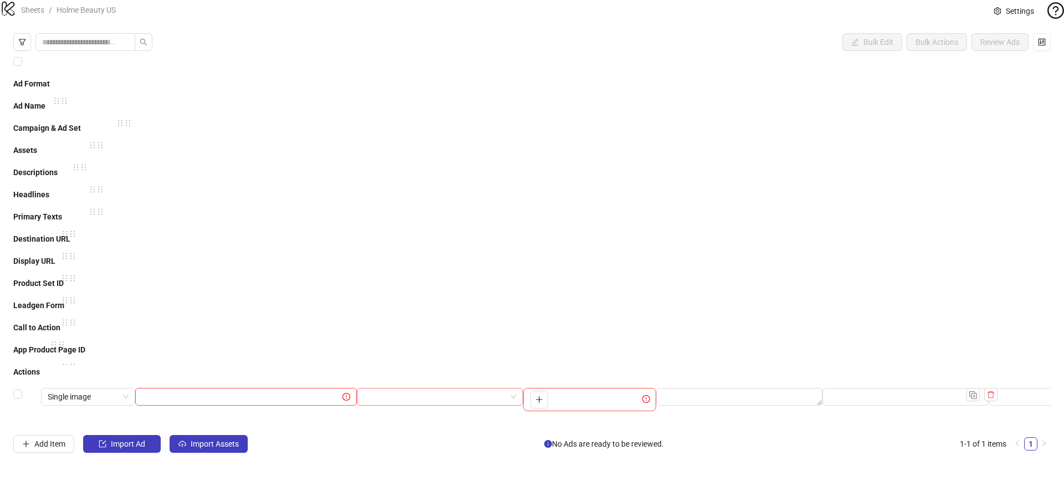
click at [478, 388] on input "search" at bounding box center [434, 396] width 143 height 17
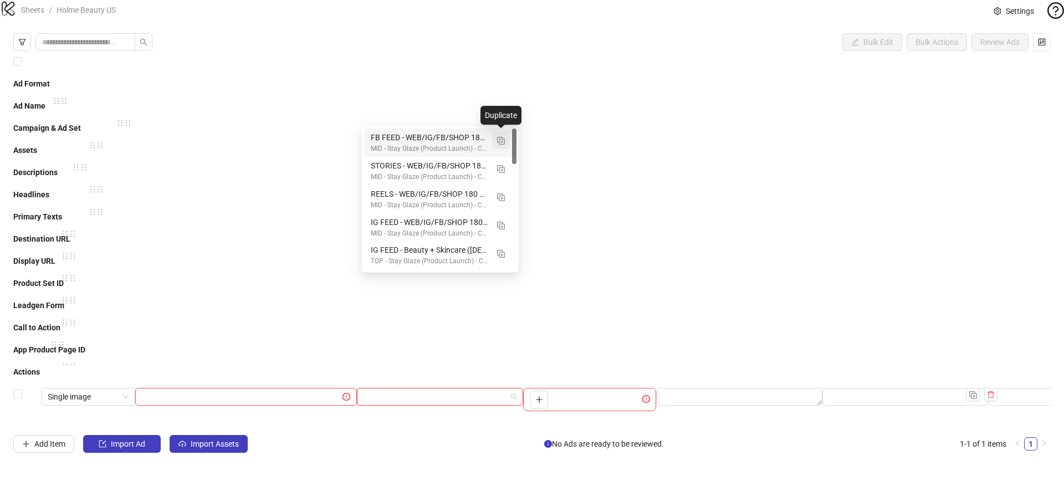
click at [501, 140] on img "button" at bounding box center [501, 141] width 8 height 8
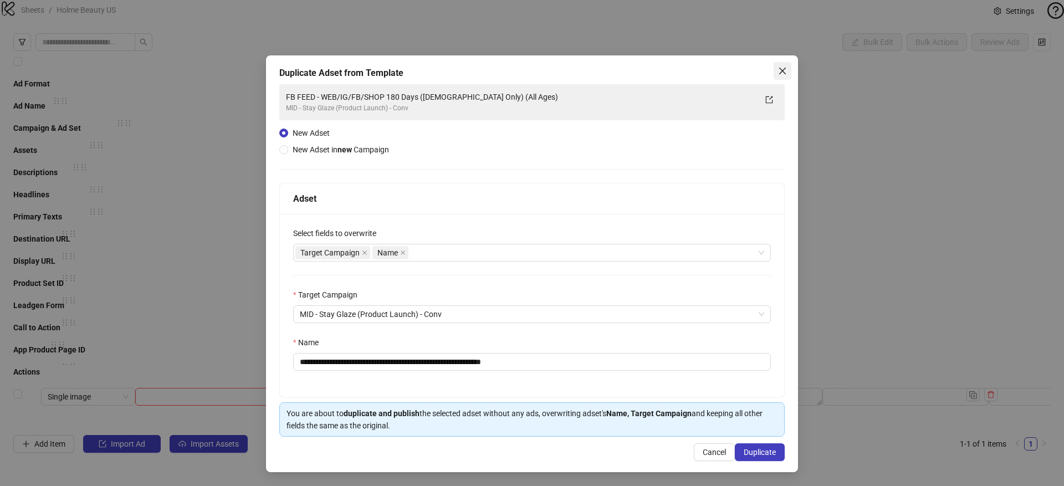
click at [789, 68] on span "Close" at bounding box center [782, 70] width 18 height 9
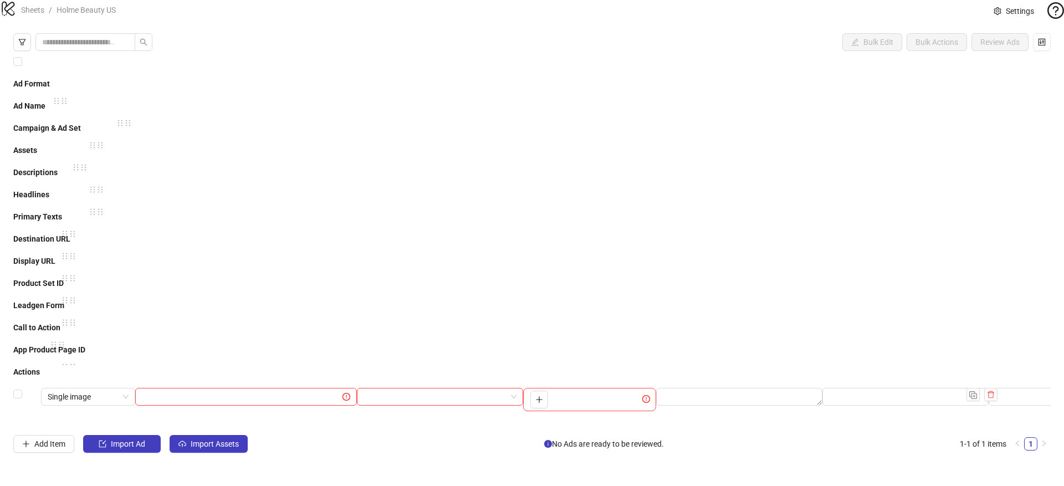
click at [1005, 17] on span "Settings" at bounding box center [1019, 11] width 28 height 12
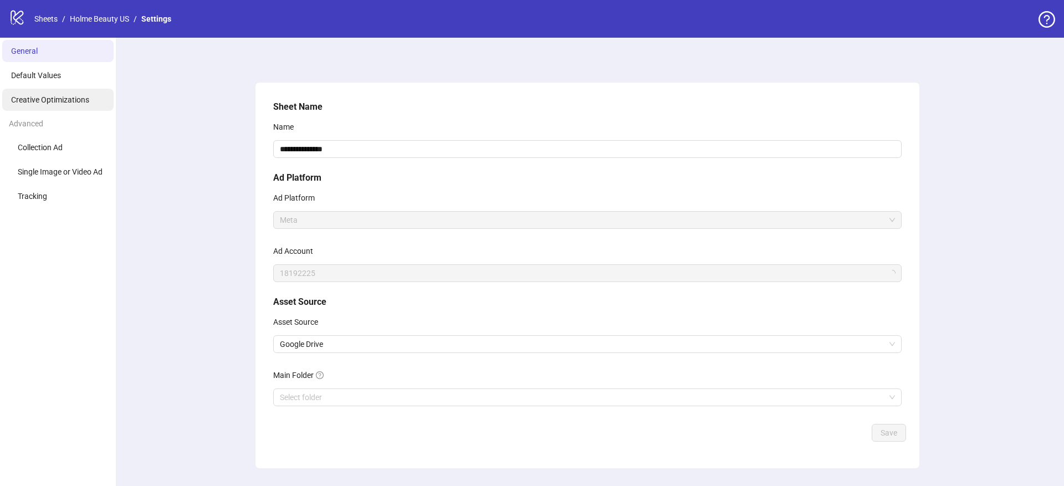
click at [71, 106] on li "Creative Optimizations" at bounding box center [57, 100] width 111 height 22
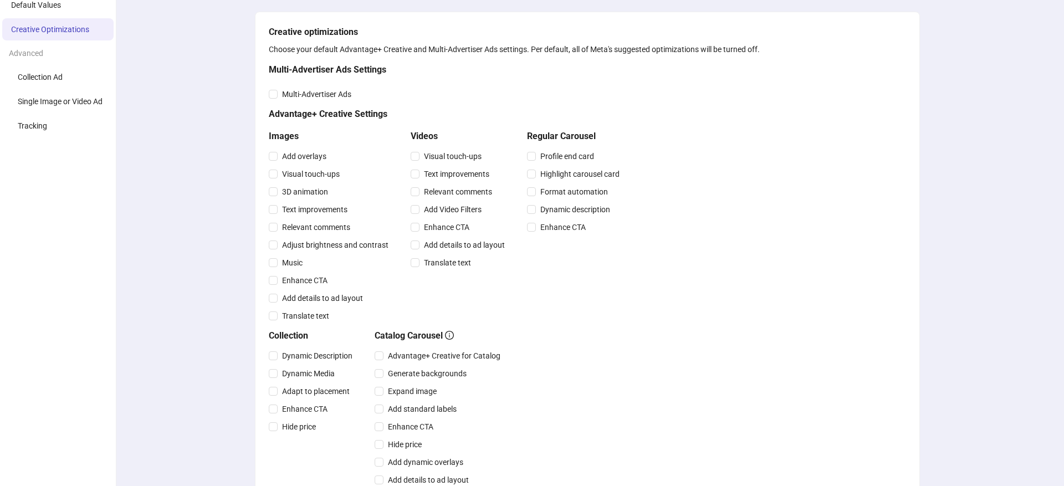
scroll to position [71, 0]
drag, startPoint x: 289, startPoint y: 166, endPoint x: 275, endPoint y: 199, distance: 36.7
click at [289, 166] on div "Visual touch-ups" at bounding box center [331, 174] width 124 height 18
drag, startPoint x: 275, startPoint y: 199, endPoint x: 274, endPoint y: 219, distance: 20.0
click at [275, 201] on div "Text improvements" at bounding box center [331, 209] width 124 height 18
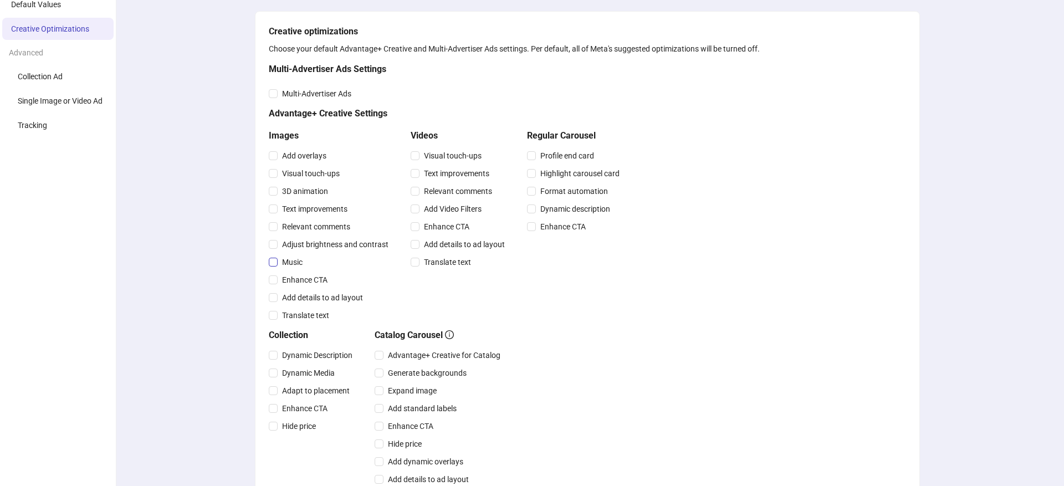
click at [271, 235] on div "Add overlays Visual touch-ups 3D animation Text improvements Relevant comments …" at bounding box center [331, 235] width 124 height 177
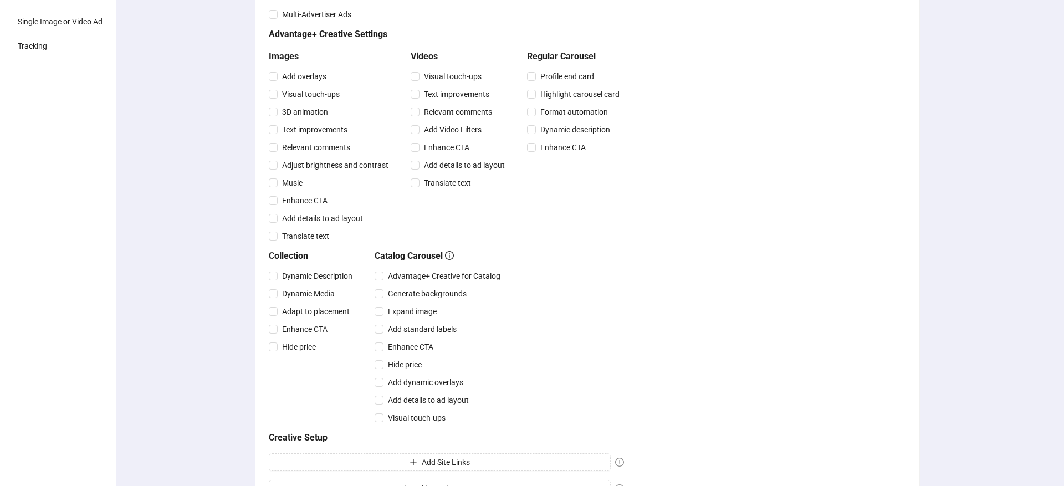
scroll to position [0, 0]
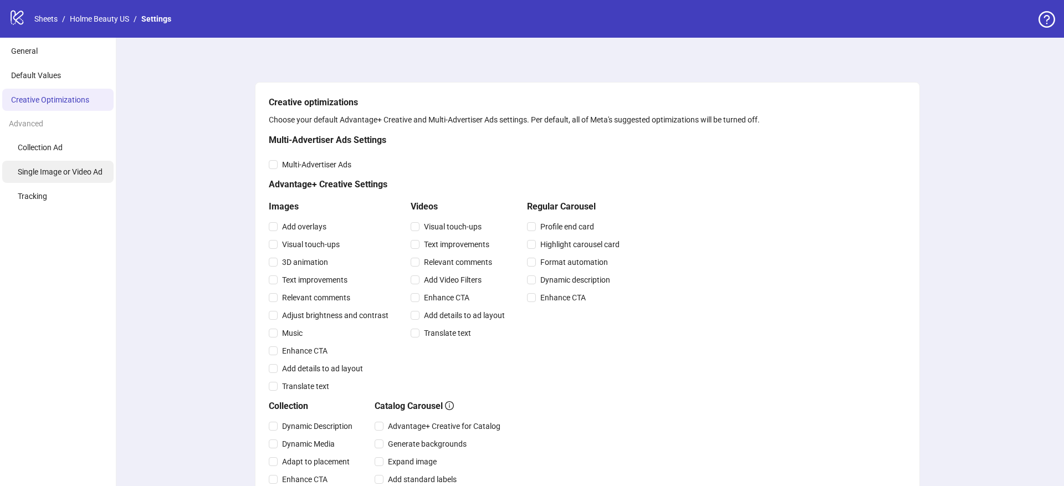
click at [78, 175] on span "Single Image or Video Ad" at bounding box center [60, 171] width 85 height 9
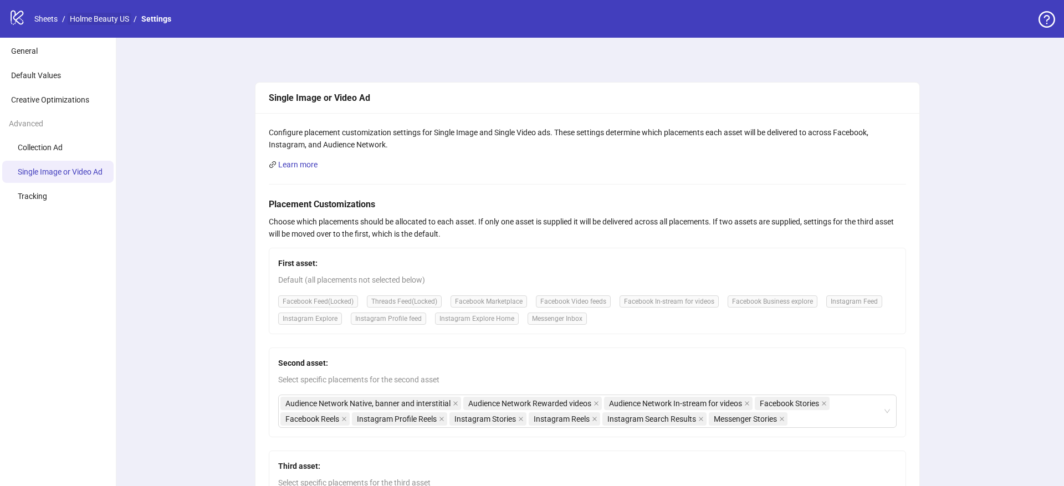
click at [97, 14] on link "Holme Beauty US" at bounding box center [100, 19] width 64 height 12
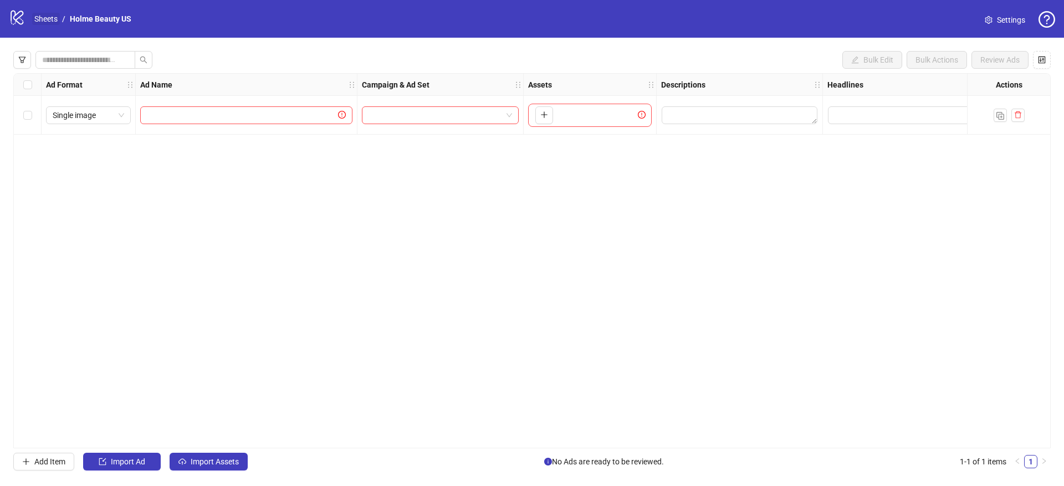
click at [49, 20] on link "Sheets" at bounding box center [46, 19] width 28 height 12
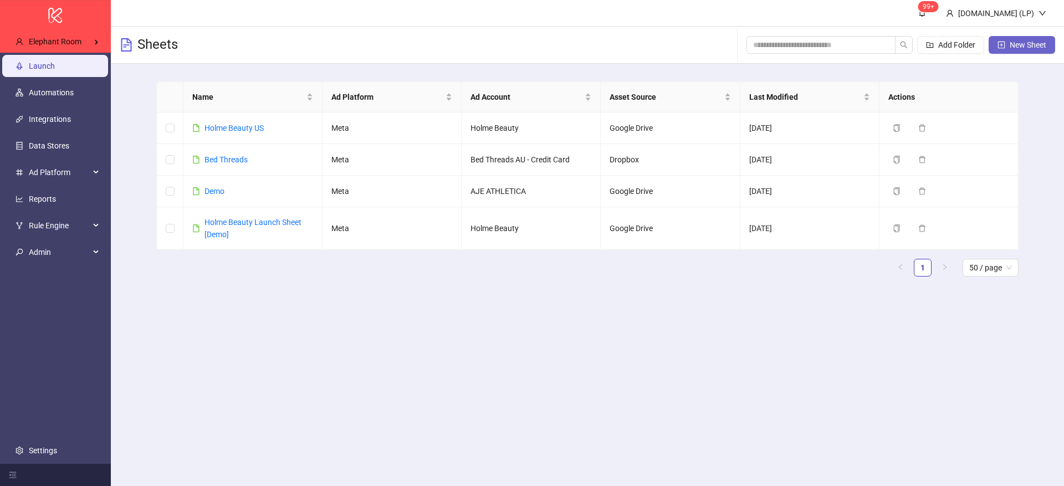
click at [1013, 48] on span "New Sheet" at bounding box center [1027, 44] width 37 height 9
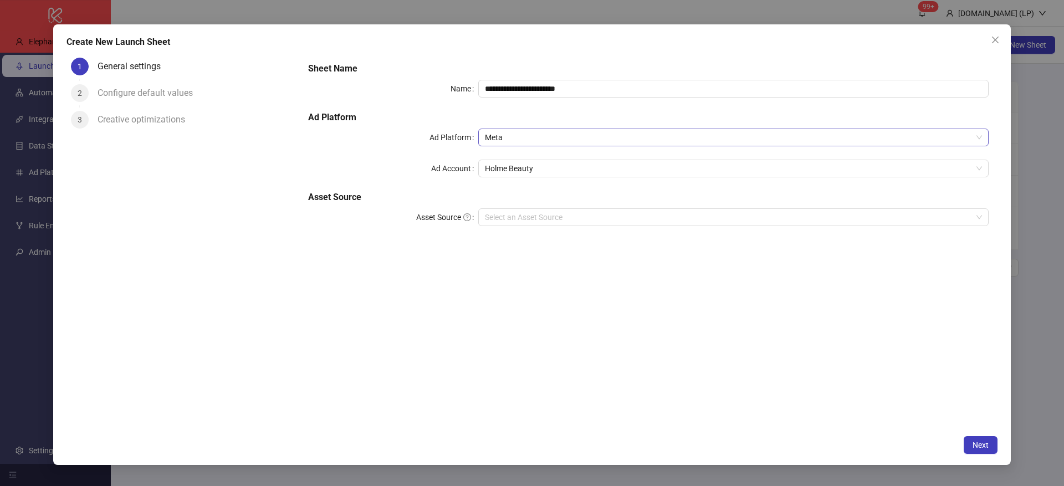
click at [563, 131] on span "Meta" at bounding box center [733, 137] width 497 height 17
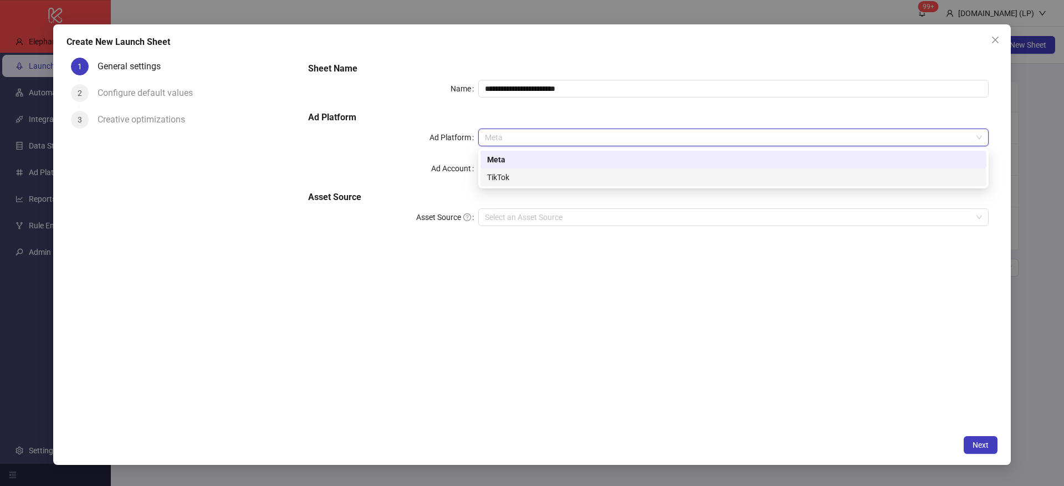
click at [516, 176] on div "TikTok" at bounding box center [733, 177] width 492 height 12
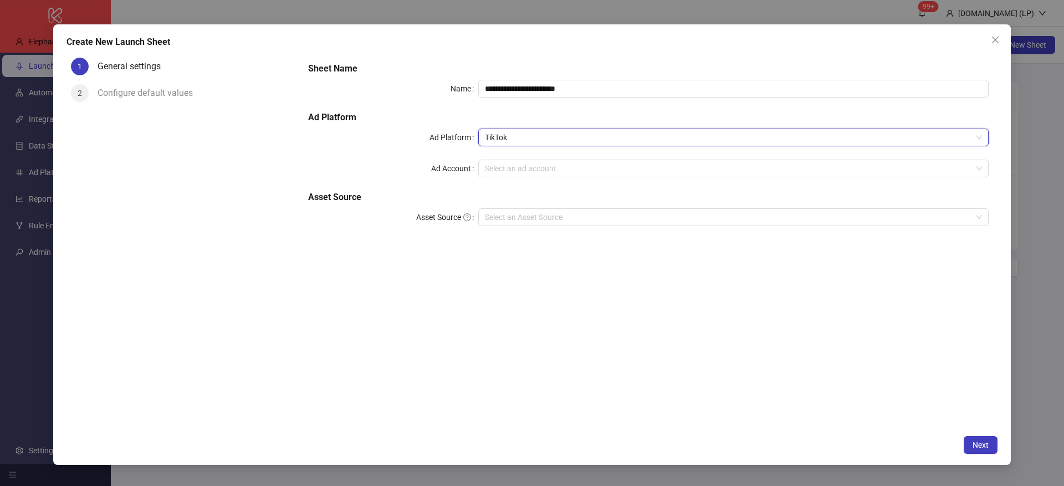
click at [514, 177] on div "**********" at bounding box center [648, 151] width 689 height 186
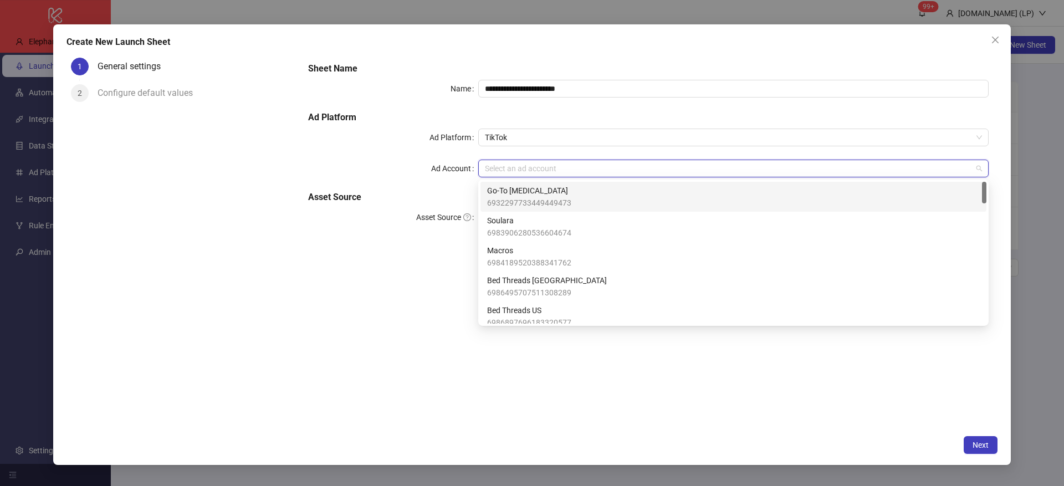
click at [521, 169] on input "Ad Account" at bounding box center [728, 168] width 487 height 17
click at [537, 193] on span "Go-To Skin Care" at bounding box center [529, 190] width 84 height 12
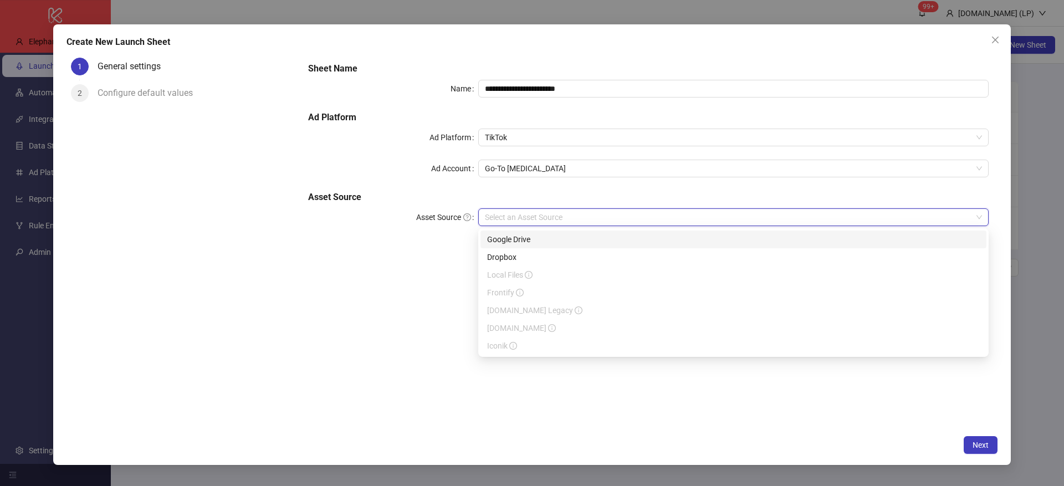
click at [505, 213] on input "Asset Source" at bounding box center [728, 217] width 487 height 17
click at [508, 239] on div "Google Drive" at bounding box center [733, 239] width 492 height 12
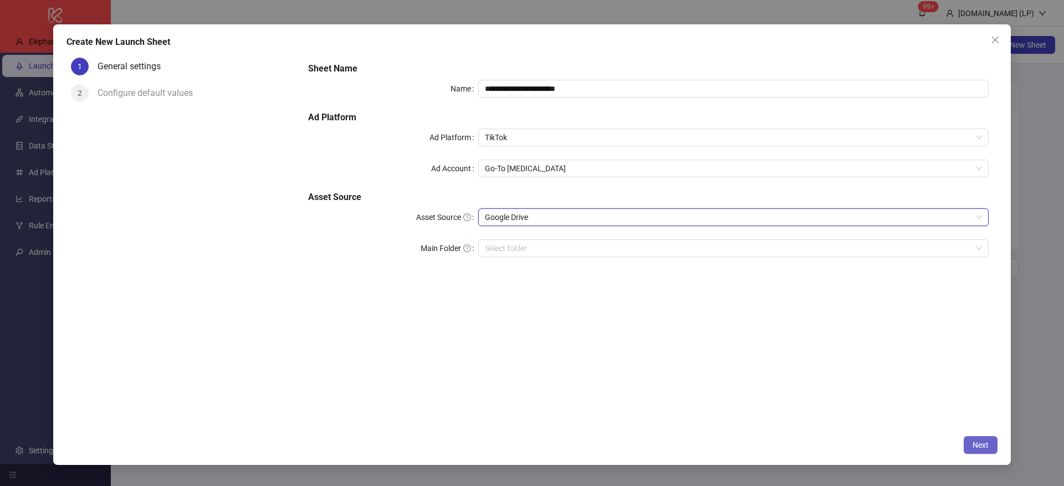
click at [989, 440] on button "Next" at bounding box center [980, 445] width 34 height 18
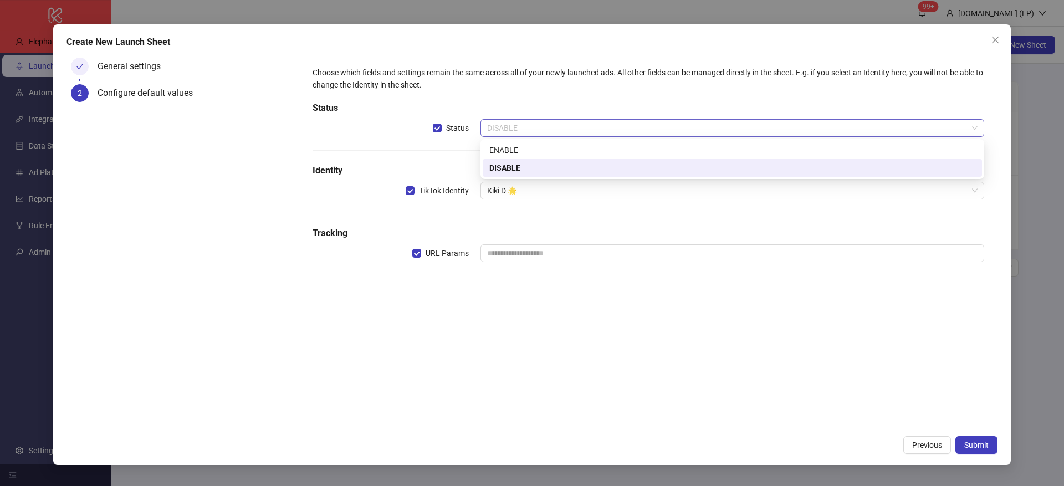
click at [543, 127] on span "DISABLE" at bounding box center [732, 128] width 490 height 17
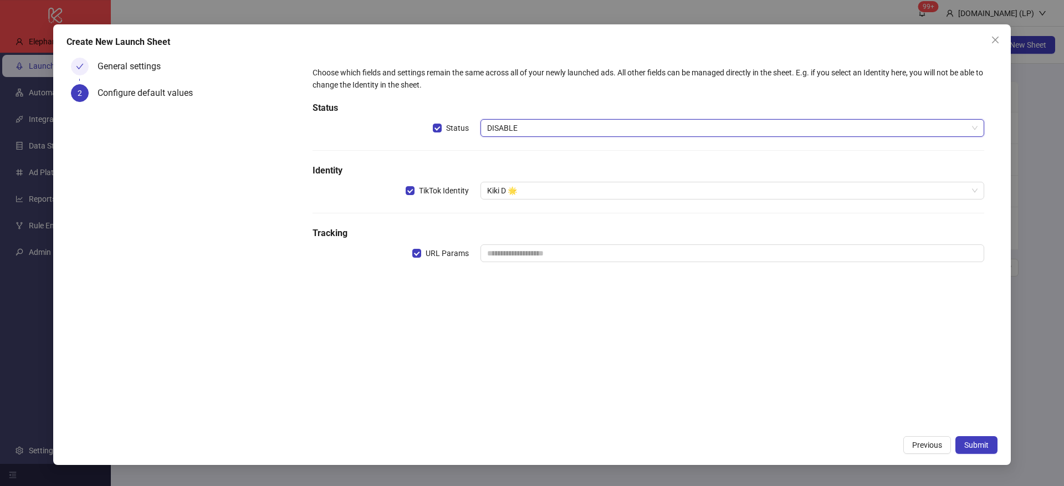
click at [524, 136] on div "DISABLE" at bounding box center [732, 128] width 504 height 18
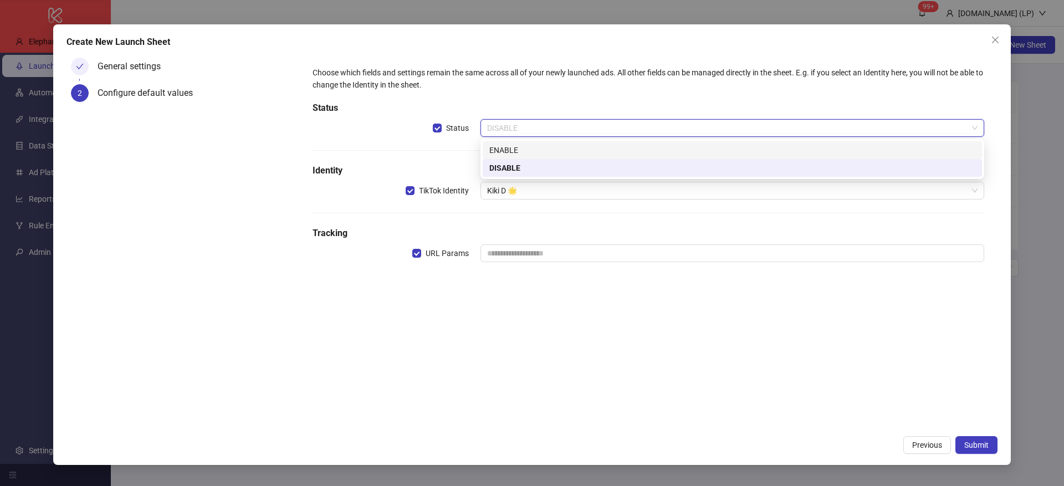
click at [536, 125] on span "DISABLE" at bounding box center [732, 128] width 490 height 17
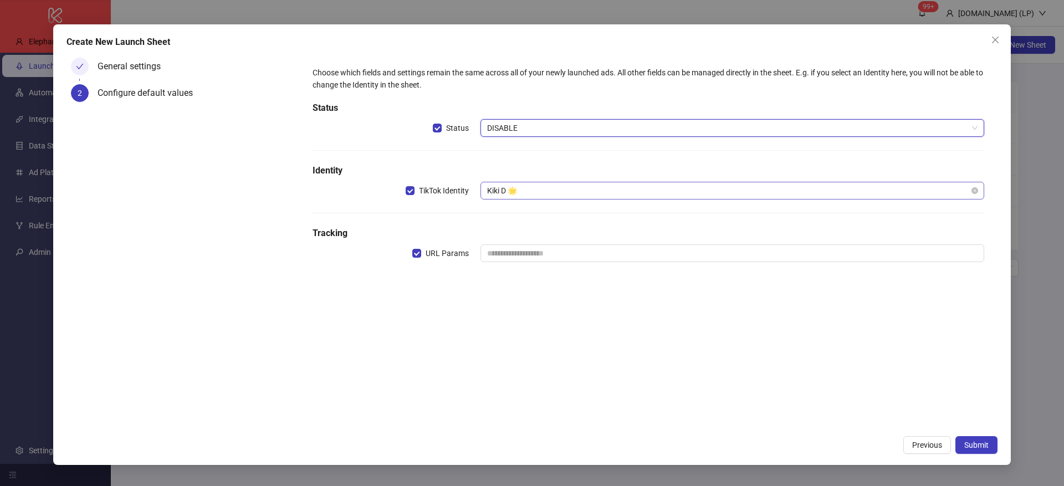
click at [595, 197] on span "Kiki D 🌟" at bounding box center [732, 190] width 490 height 17
click at [427, 280] on div "Choose which fields and settings remain the same across all of your newly launc…" at bounding box center [648, 171] width 689 height 227
click at [511, 248] on input "text" at bounding box center [732, 253] width 504 height 18
click at [972, 443] on span "Submit" at bounding box center [976, 444] width 24 height 9
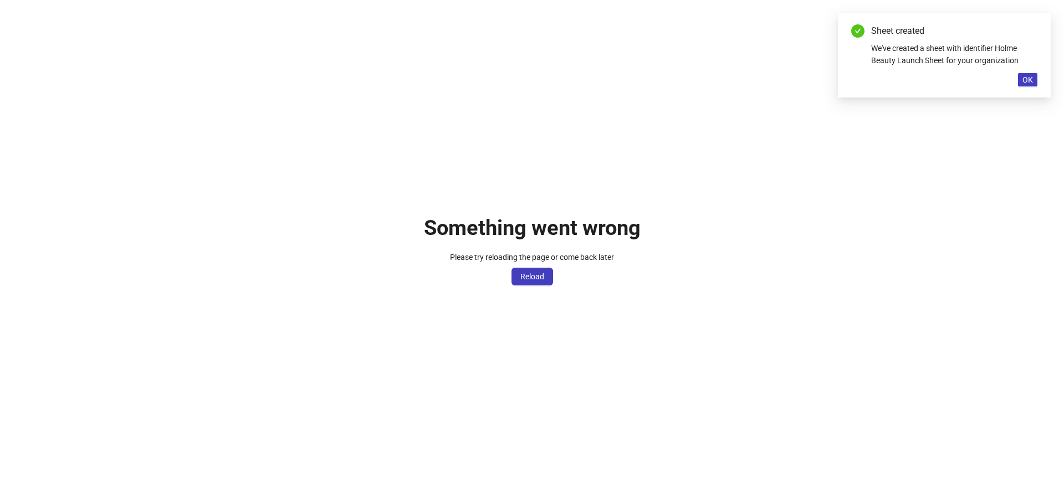
click at [536, 288] on div "Something went wrong Please try reloading the page or come back later Reload" at bounding box center [532, 243] width 1064 height 486
click at [540, 274] on span "Reload" at bounding box center [532, 276] width 24 height 9
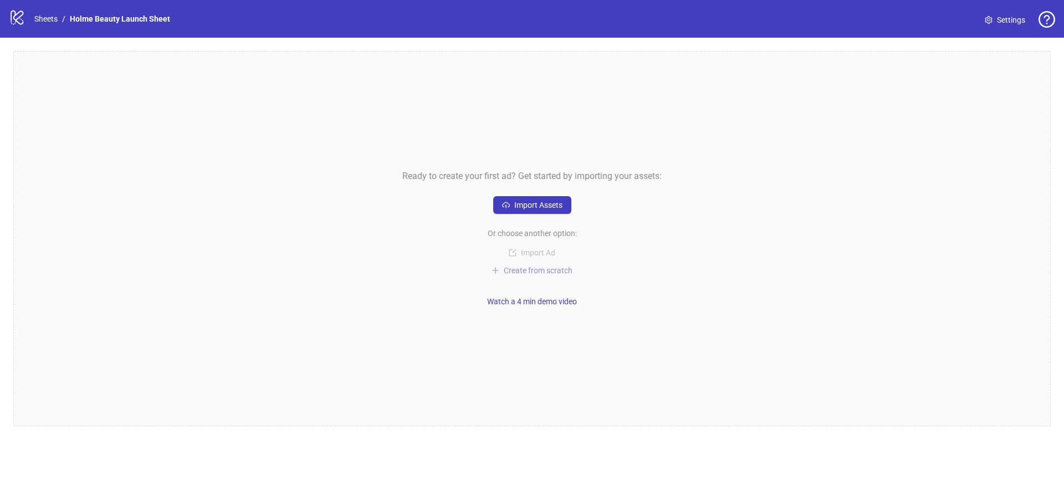
click at [535, 268] on span "Create from scratch" at bounding box center [538, 270] width 69 height 9
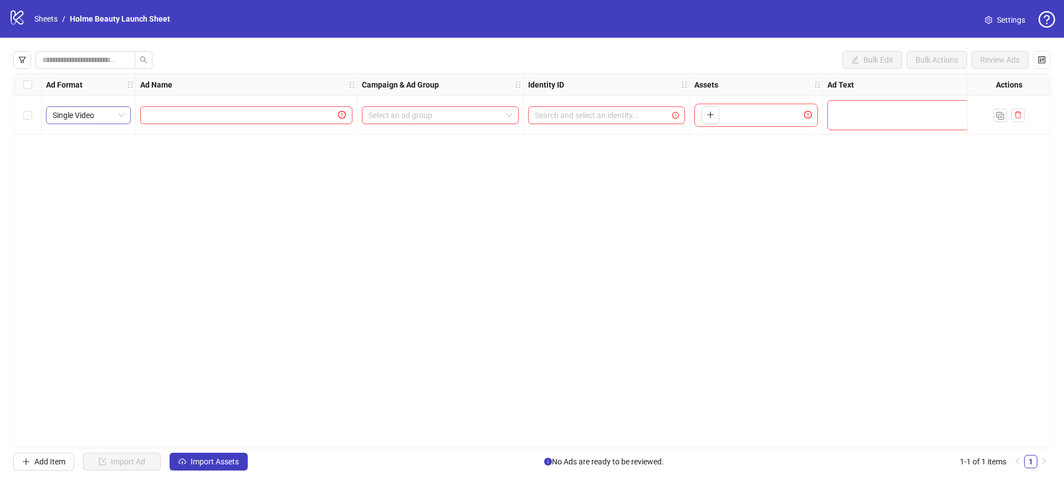
click at [111, 120] on span "Single Video" at bounding box center [88, 115] width 71 height 17
click at [91, 153] on div "Single Image" at bounding box center [88, 155] width 67 height 12
click at [113, 110] on span "Single Image" at bounding box center [88, 115] width 71 height 17
click at [96, 132] on div "Single Video" at bounding box center [88, 137] width 67 height 12
click at [115, 115] on span "Single Video" at bounding box center [88, 115] width 71 height 17
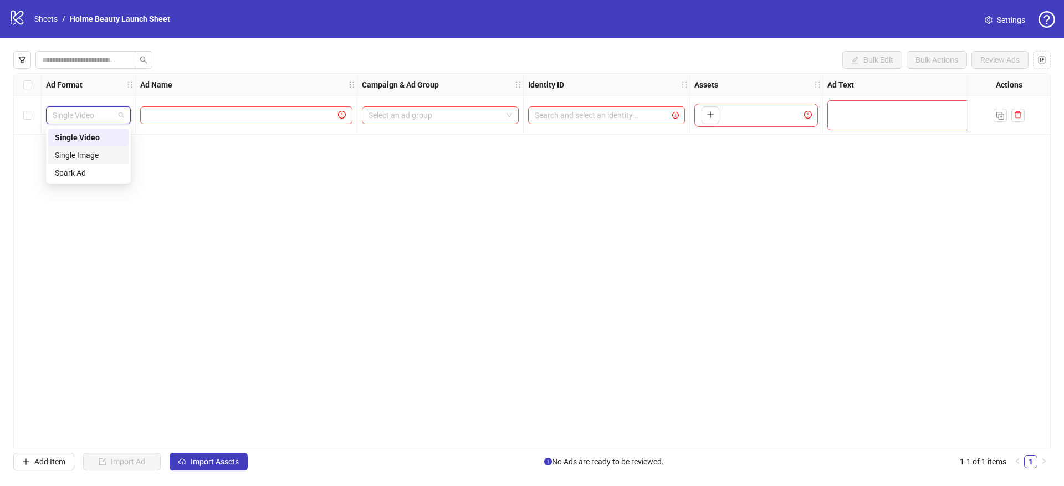
click at [93, 149] on div "Single Image" at bounding box center [88, 155] width 67 height 12
click at [115, 114] on span "Single Image" at bounding box center [88, 115] width 71 height 17
click at [92, 171] on div "Spark Ad" at bounding box center [88, 173] width 67 height 12
click at [105, 117] on span "Spark Ad" at bounding box center [88, 115] width 71 height 17
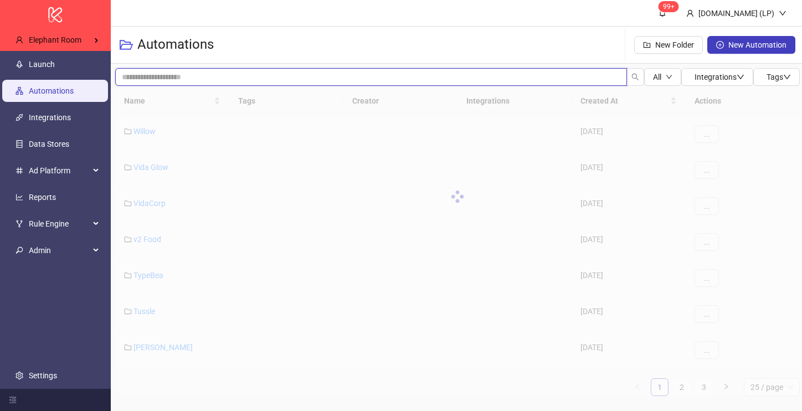
click at [193, 73] on input "search" at bounding box center [371, 77] width 512 height 18
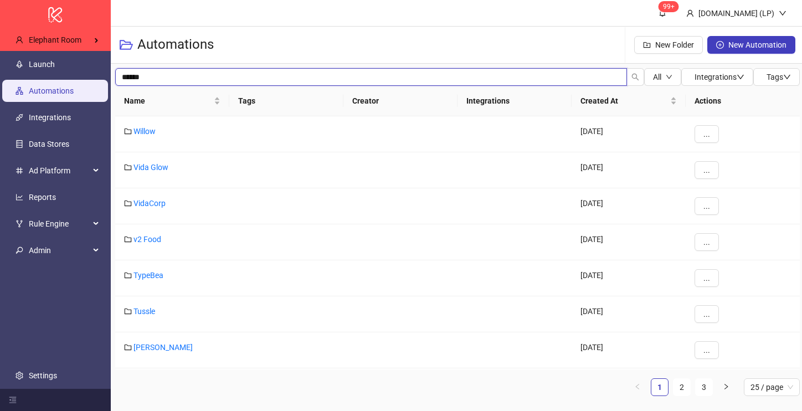
type input "******"
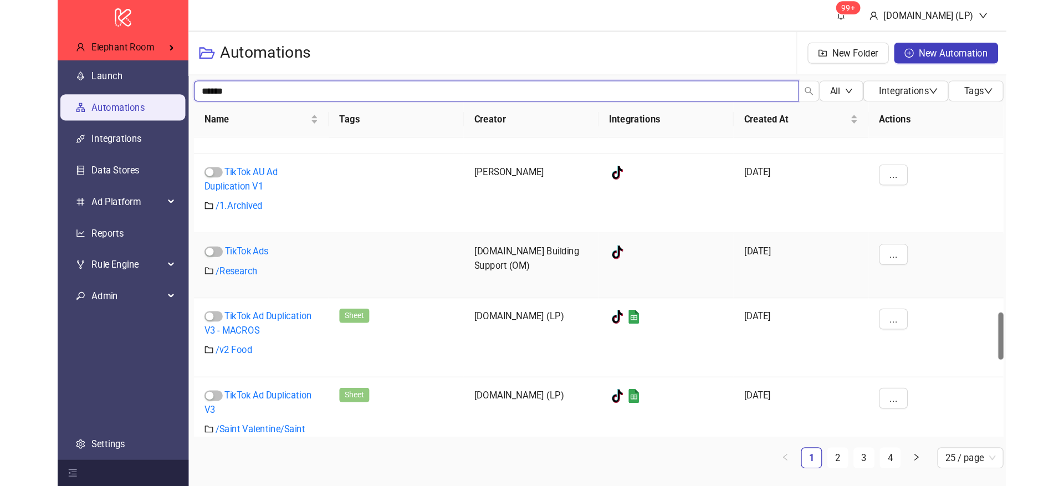
scroll to position [927, 0]
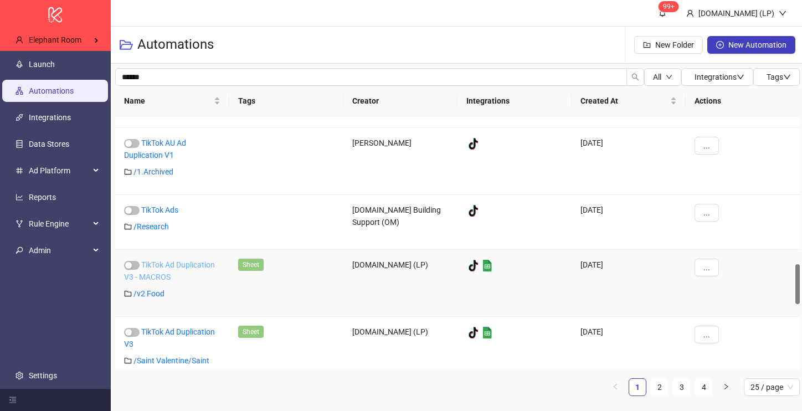
click at [161, 263] on link "TikTok Ad Duplication V3 - MACROS" at bounding box center [169, 270] width 91 height 21
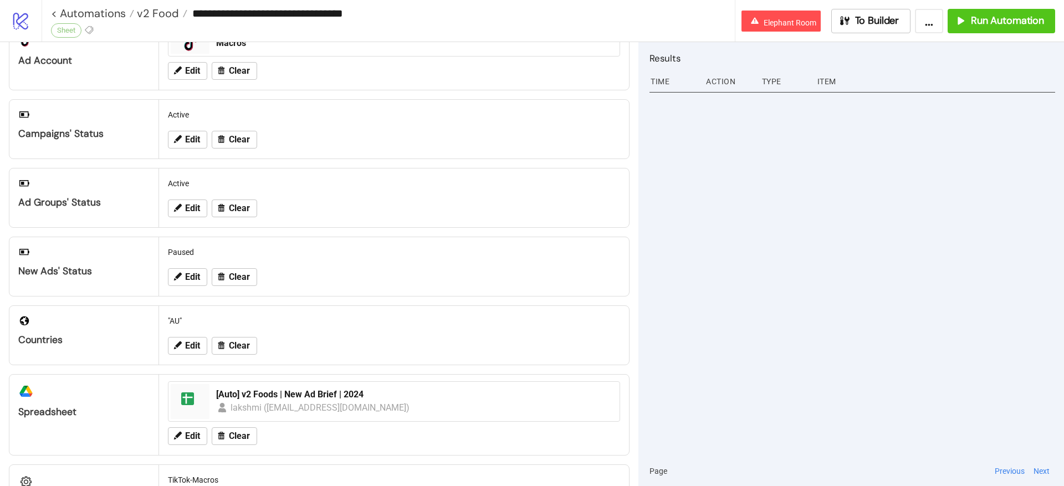
scroll to position [117, 0]
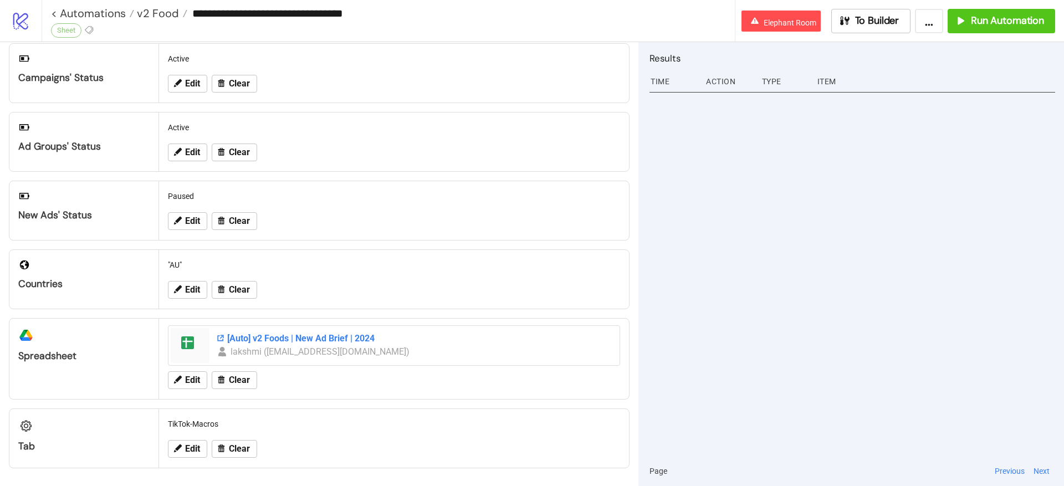
click at [284, 342] on div "[Auto] v2 Foods | New Ad Brief | 2024" at bounding box center [414, 338] width 397 height 12
